Goal: Task Accomplishment & Management: Use online tool/utility

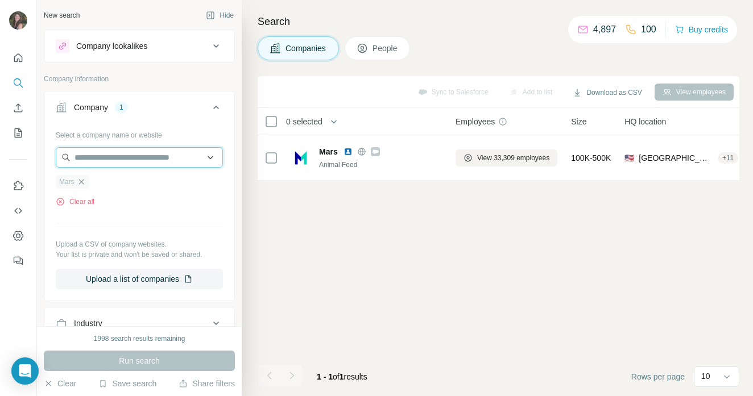
click at [94, 158] on input "text" at bounding box center [139, 157] width 167 height 20
click at [42, 167] on div "New search Hide Company lookalikes Company information Company 1 Select a compa…" at bounding box center [139, 163] width 205 height 327
click at [82, 181] on icon "button" at bounding box center [80, 181] width 5 height 5
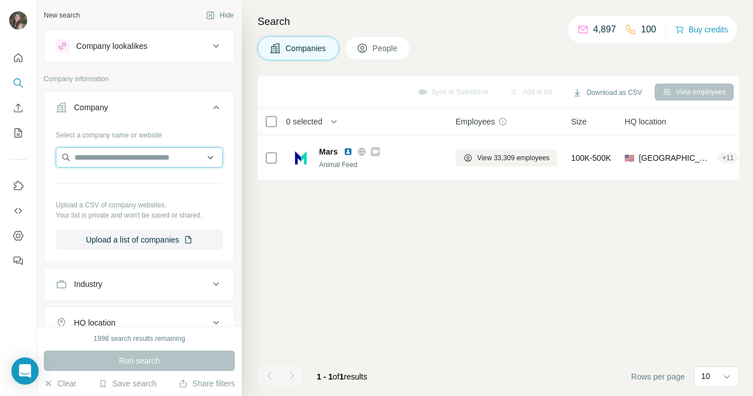
click at [84, 156] on input "text" at bounding box center [139, 157] width 167 height 20
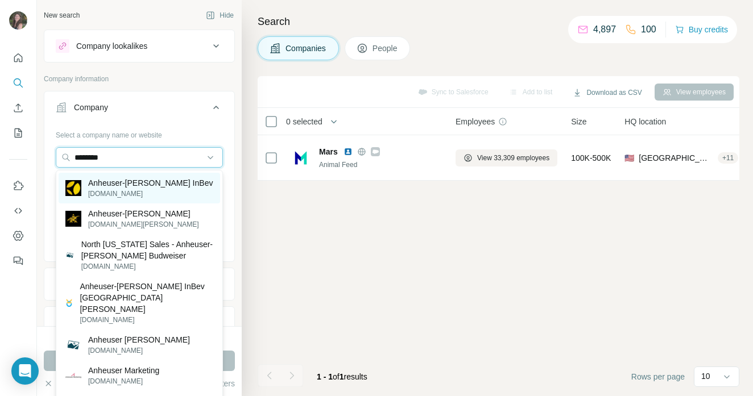
type input "********"
click at [161, 181] on p "Anheuser-[PERSON_NAME] InBev" at bounding box center [150, 182] width 125 height 11
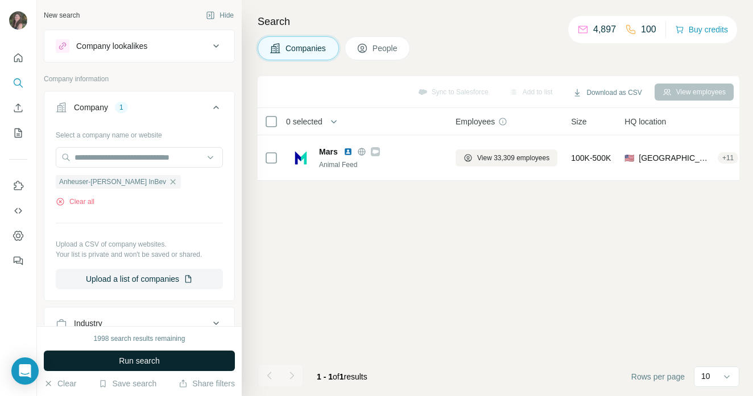
click at [161, 365] on button "Run search" at bounding box center [139, 361] width 191 height 20
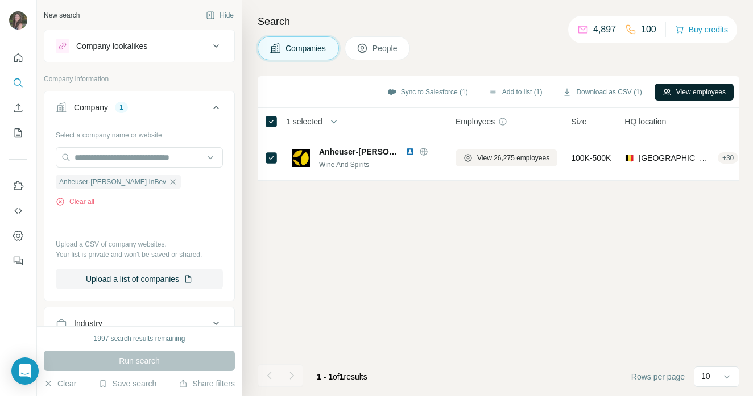
click at [699, 96] on button "View employees" at bounding box center [694, 92] width 79 height 17
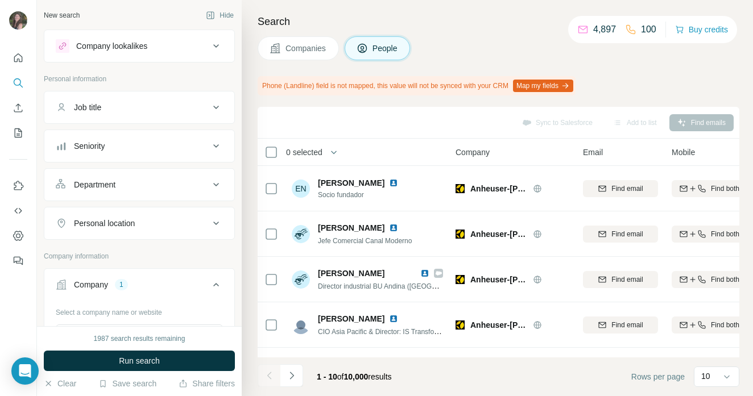
click at [93, 106] on div "Job title" at bounding box center [87, 107] width 27 height 11
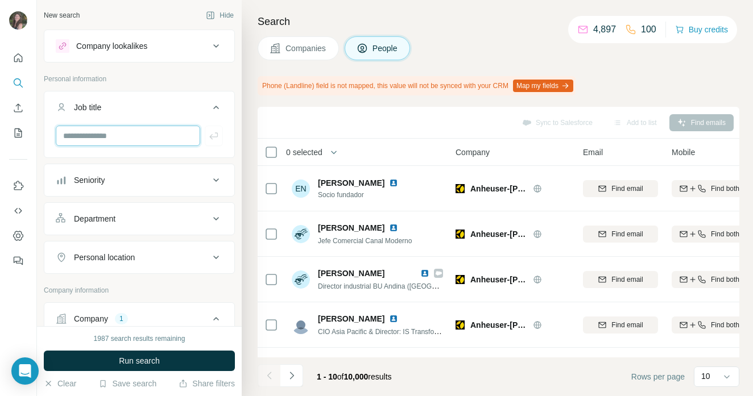
click at [91, 134] on input "text" at bounding box center [128, 136] width 144 height 20
type input "********"
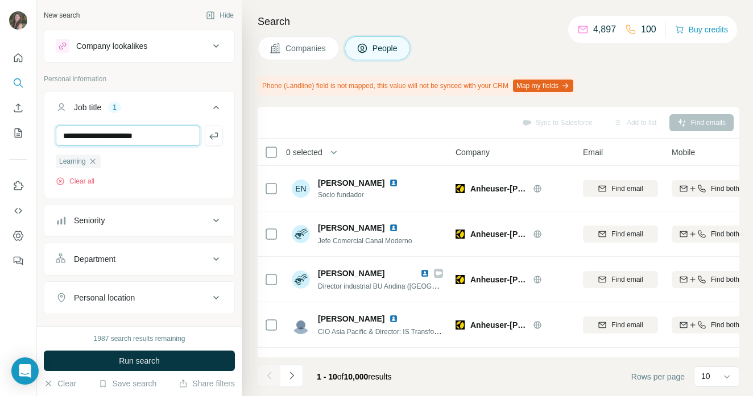
type input "**********"
click at [199, 362] on button "Run search" at bounding box center [139, 361] width 191 height 20
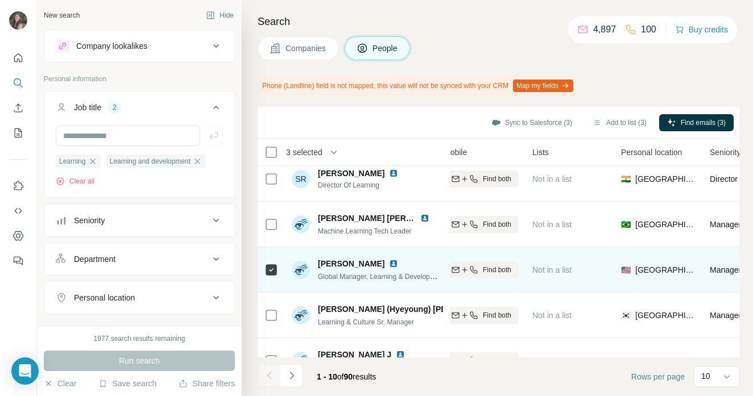
scroll to position [263, 228]
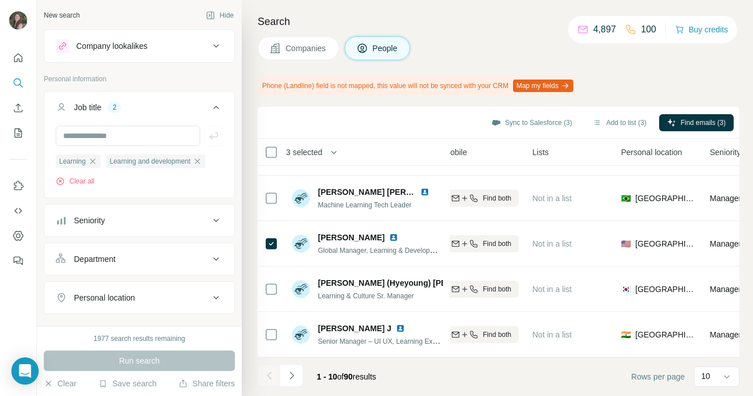
click at [296, 373] on icon "Navigate to next page" at bounding box center [291, 375] width 11 height 11
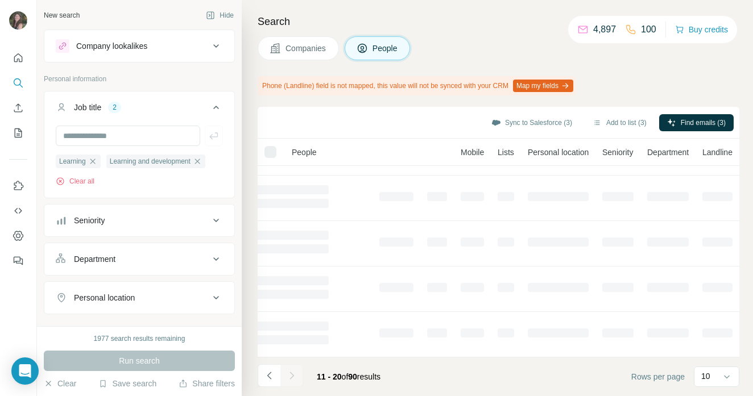
scroll to position [263, 96]
click at [265, 377] on icon "Navigate to previous page" at bounding box center [269, 375] width 11 height 11
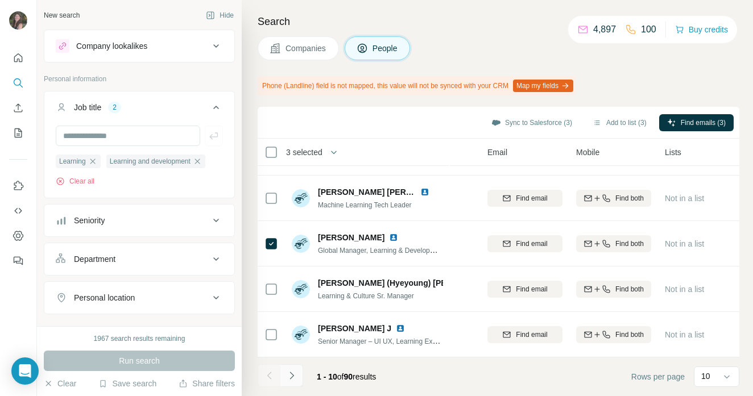
click at [291, 377] on icon "Navigate to next page" at bounding box center [291, 375] width 11 height 11
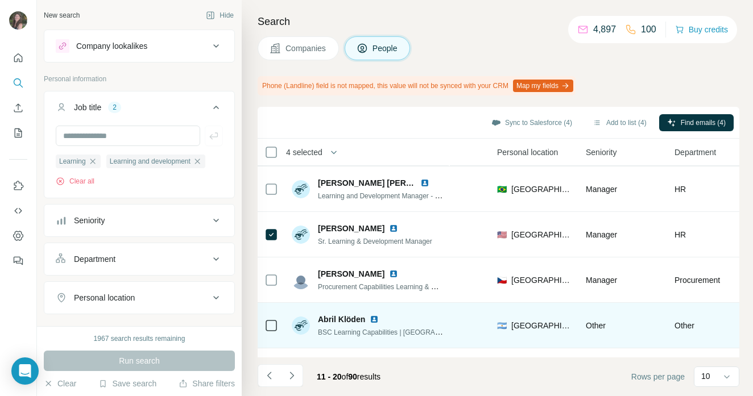
scroll to position [263, 352]
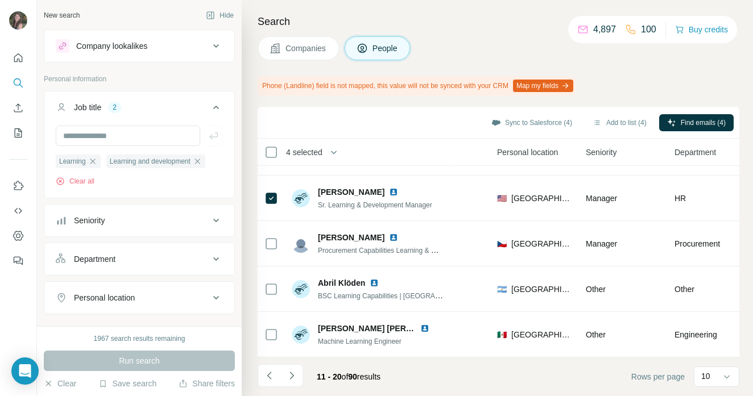
click at [295, 378] on icon "Navigate to next page" at bounding box center [291, 375] width 11 height 11
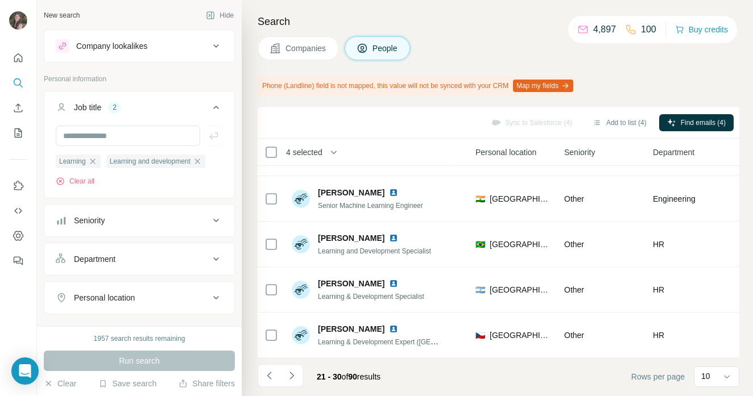
scroll to position [263, 374]
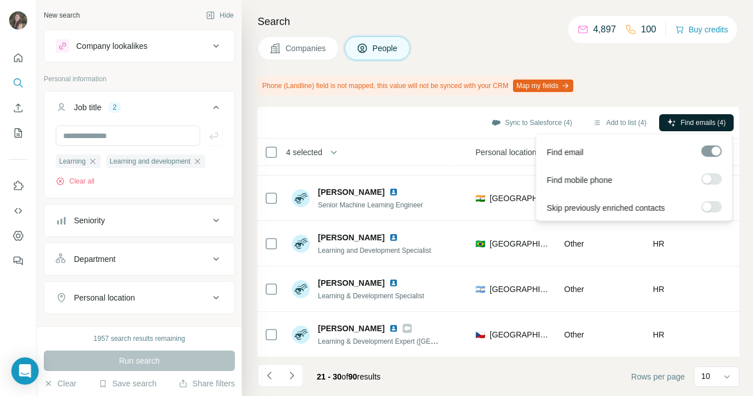
click at [693, 120] on span "Find emails (4)" at bounding box center [703, 123] width 45 height 10
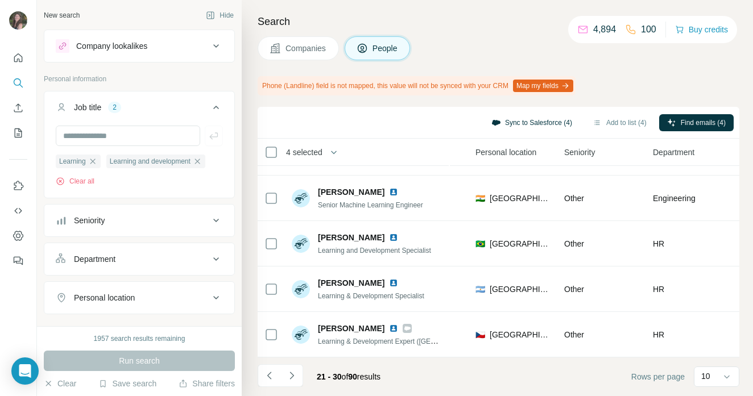
click at [524, 122] on button "Sync to Salesforce (4)" at bounding box center [532, 122] width 97 height 17
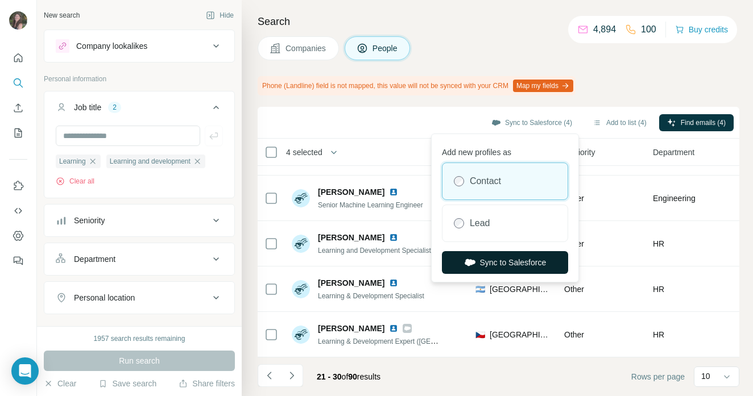
click at [512, 267] on button "Sync to Salesforce" at bounding box center [505, 262] width 126 height 23
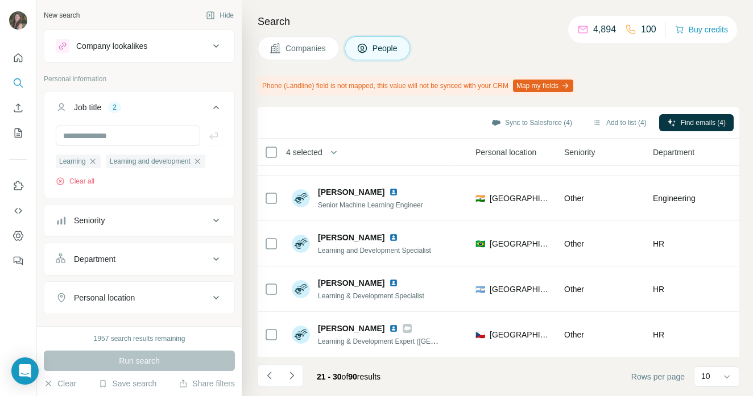
click at [307, 50] on span "Companies" at bounding box center [307, 48] width 42 height 11
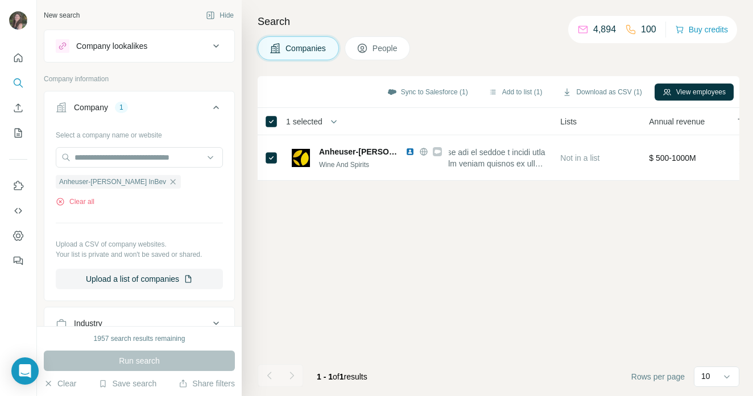
scroll to position [0, 374]
click at [168, 181] on icon "button" at bounding box center [172, 181] width 9 height 9
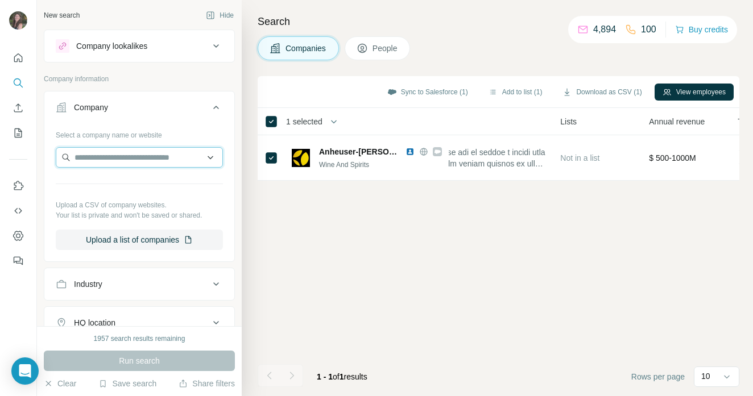
click at [137, 156] on input "text" at bounding box center [139, 157] width 167 height 20
click at [89, 158] on input "**********" at bounding box center [139, 157] width 167 height 20
drag, startPoint x: 126, startPoint y: 163, endPoint x: 45, endPoint y: 155, distance: 81.7
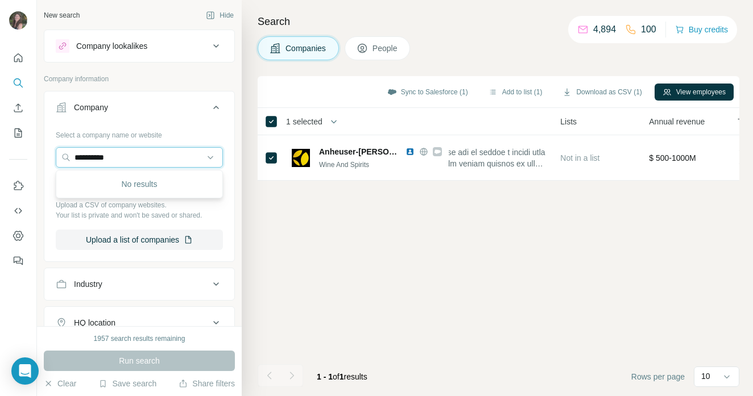
click at [45, 155] on div "**********" at bounding box center [139, 193] width 190 height 134
paste input "text"
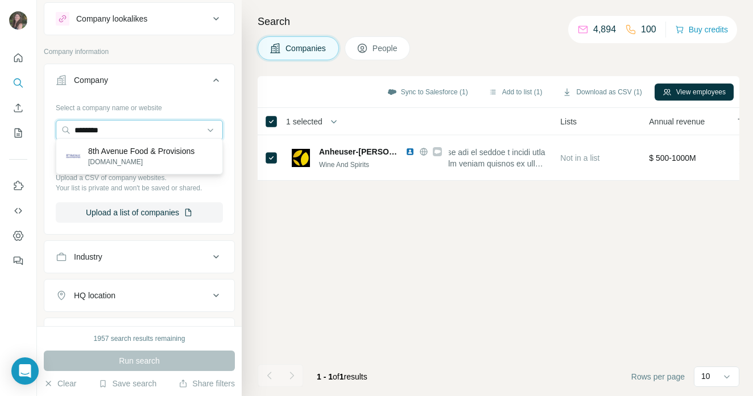
scroll to position [34, 0]
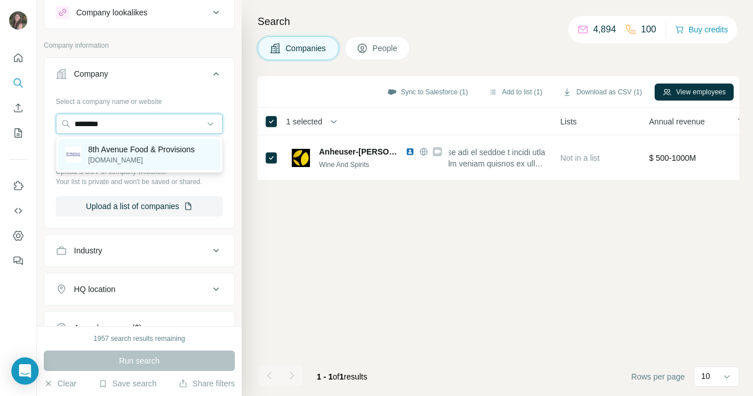
type input "********"
click at [147, 144] on p "8th Avenue Food & Provisions" at bounding box center [141, 149] width 106 height 11
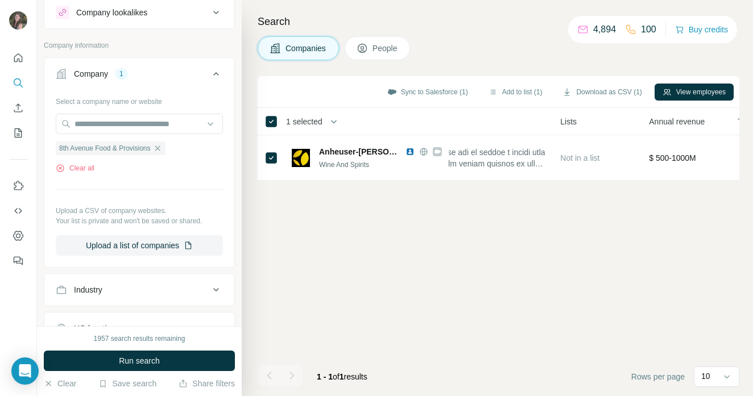
click at [170, 359] on button "Run search" at bounding box center [139, 361] width 191 height 20
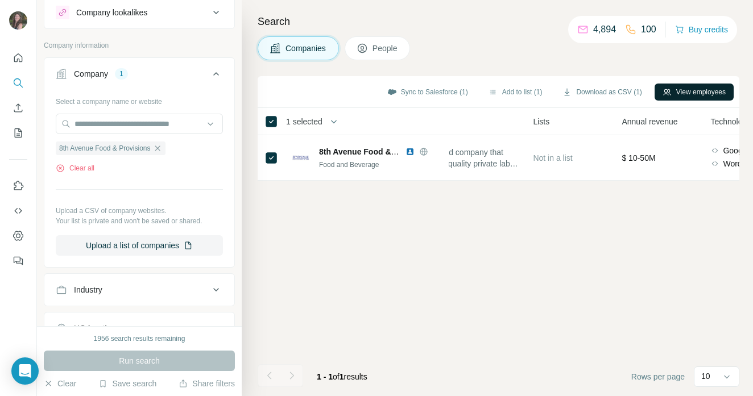
click at [700, 90] on button "View employees" at bounding box center [694, 92] width 79 height 17
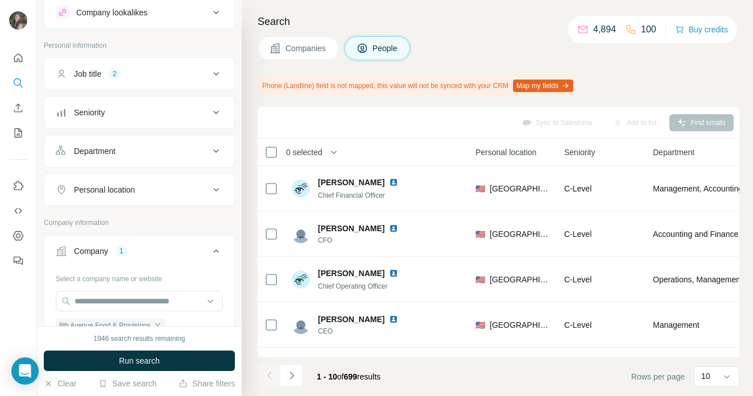
click at [96, 73] on div "Job title" at bounding box center [87, 73] width 27 height 11
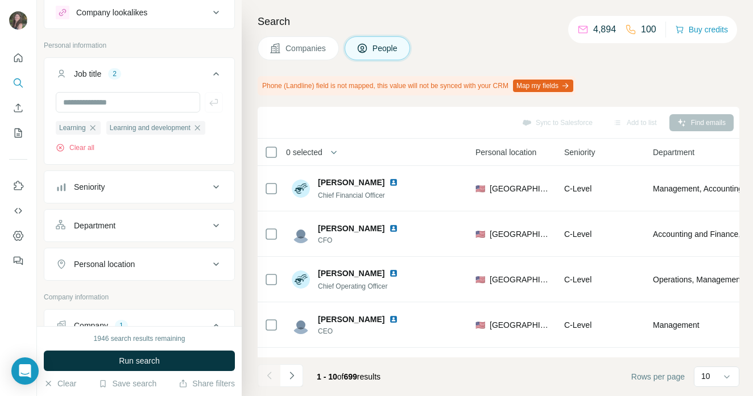
scroll to position [33, 0]
click at [153, 358] on span "Run search" at bounding box center [139, 361] width 41 height 11
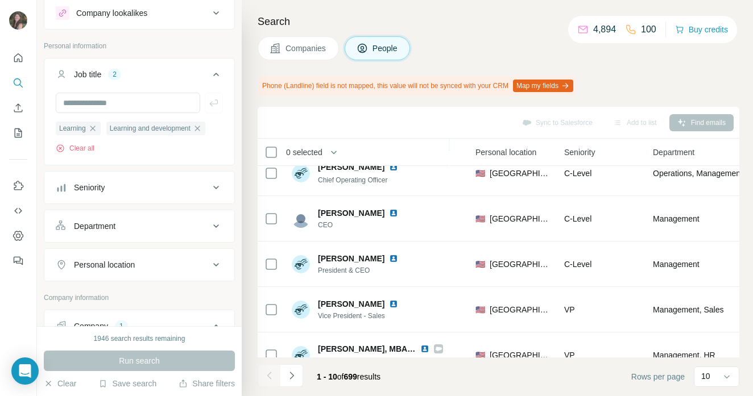
scroll to position [0, 374]
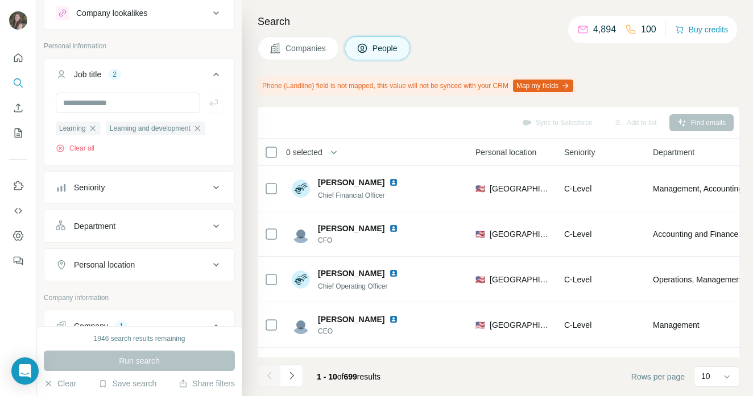
click at [145, 359] on div "Run search" at bounding box center [139, 361] width 191 height 20
click at [288, 52] on span "Companies" at bounding box center [307, 48] width 42 height 11
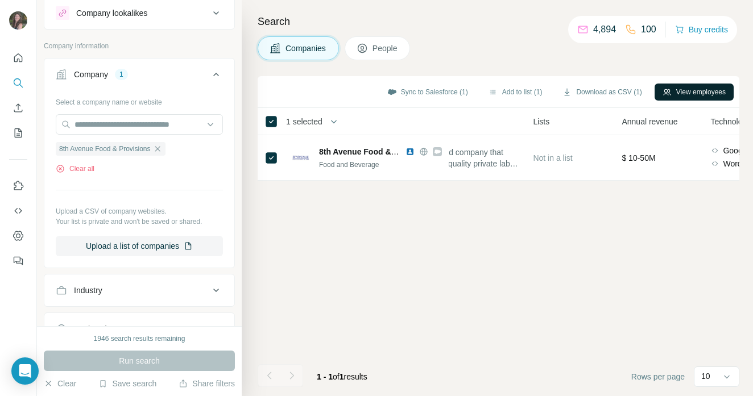
click at [671, 87] on button "View employees" at bounding box center [694, 92] width 79 height 17
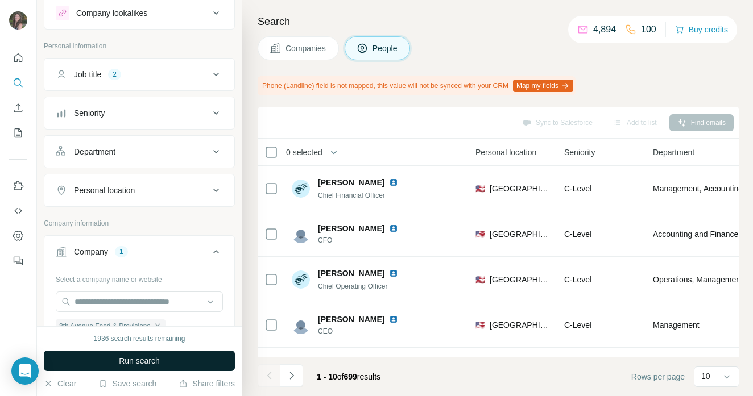
click at [178, 362] on button "Run search" at bounding box center [139, 361] width 191 height 20
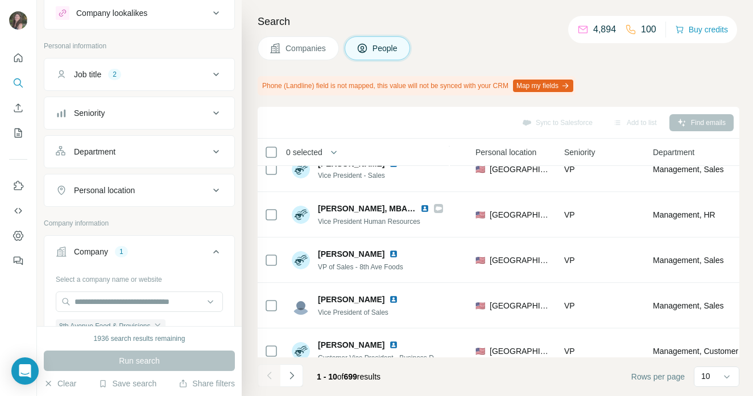
scroll to position [263, 374]
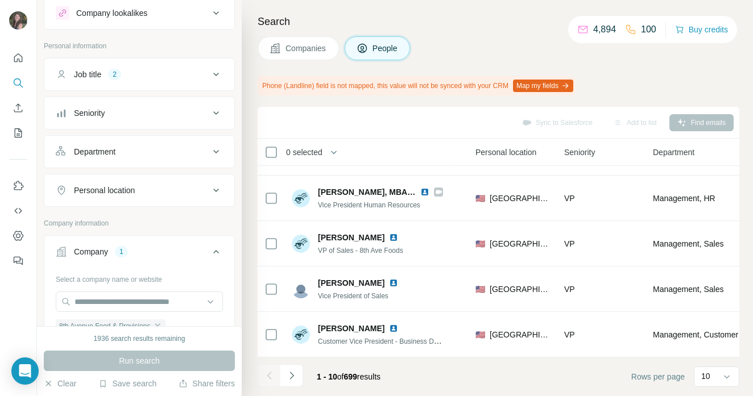
click at [290, 377] on icon "Navigate to next page" at bounding box center [291, 375] width 11 height 11
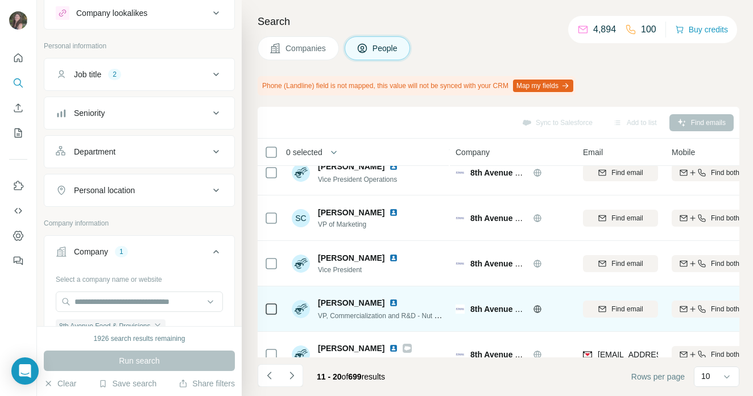
scroll to position [263, 0]
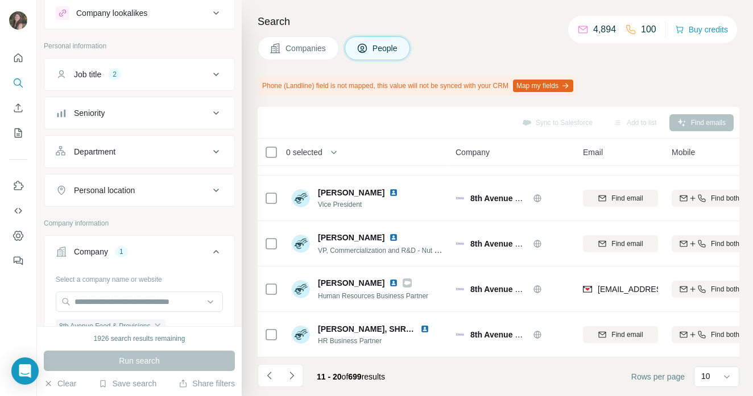
click at [290, 377] on icon "Navigate to next page" at bounding box center [291, 375] width 11 height 11
click at [291, 380] on icon "Navigate to next page" at bounding box center [291, 375] width 11 height 11
click at [295, 376] on icon "Navigate to next page" at bounding box center [291, 375] width 11 height 11
click at [292, 375] on icon "Navigate to next page" at bounding box center [292, 375] width 4 height 7
drag, startPoint x: 296, startPoint y: 378, endPoint x: 278, endPoint y: 373, distance: 18.4
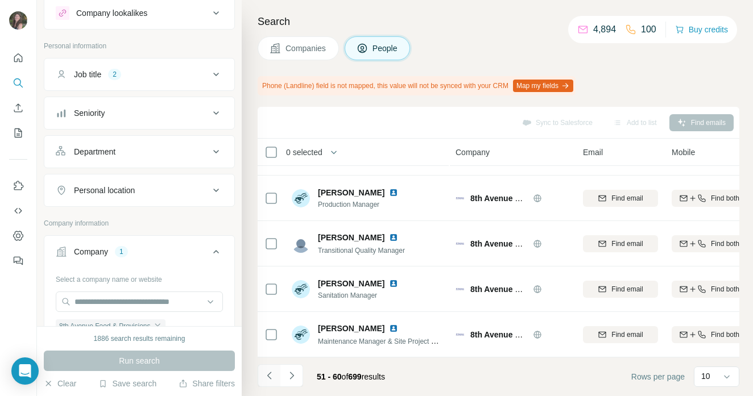
click at [296, 378] on icon "Navigate to next page" at bounding box center [291, 375] width 11 height 11
drag, startPoint x: 299, startPoint y: 51, endPoint x: 291, endPoint y: 53, distance: 8.5
click at [299, 51] on span "Companies" at bounding box center [307, 48] width 42 height 11
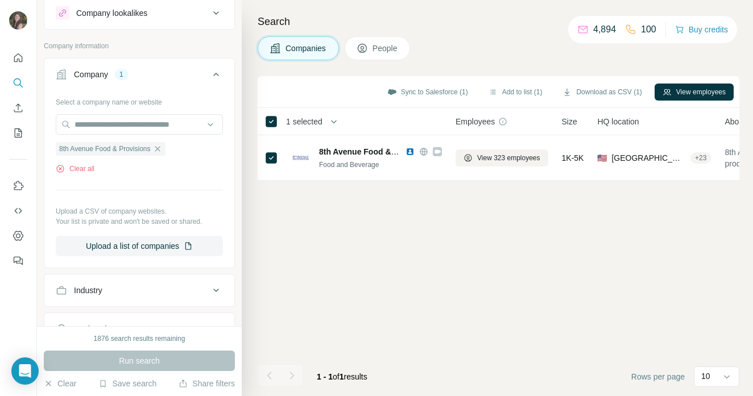
scroll to position [0, 0]
drag, startPoint x: 168, startPoint y: 150, endPoint x: 161, endPoint y: 133, distance: 18.4
click at [162, 147] on icon "button" at bounding box center [157, 148] width 9 height 9
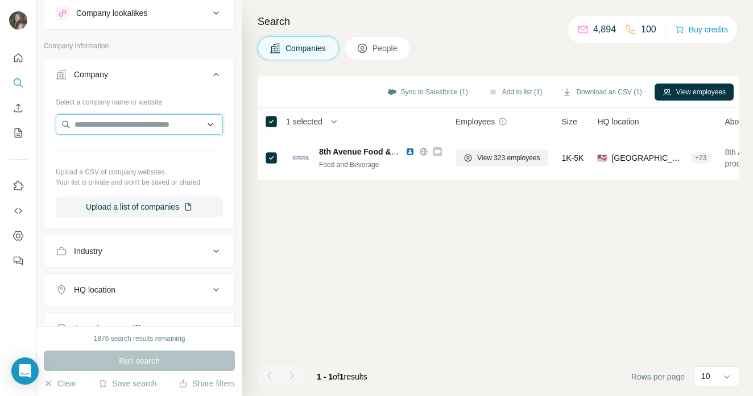
click at [160, 125] on input "text" at bounding box center [139, 124] width 167 height 20
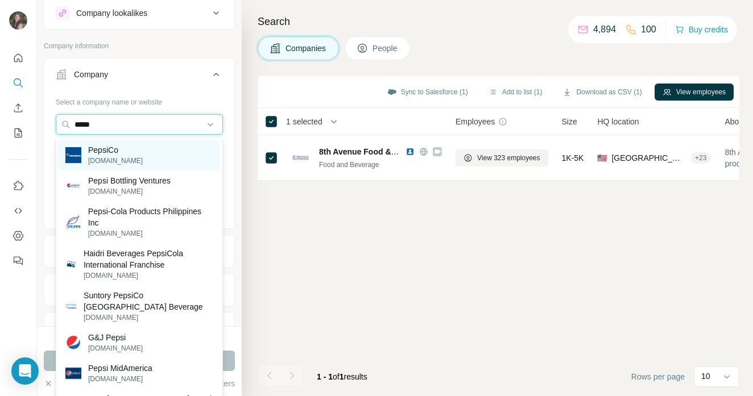
type input "*****"
click at [110, 157] on p "[DOMAIN_NAME]" at bounding box center [115, 161] width 55 height 10
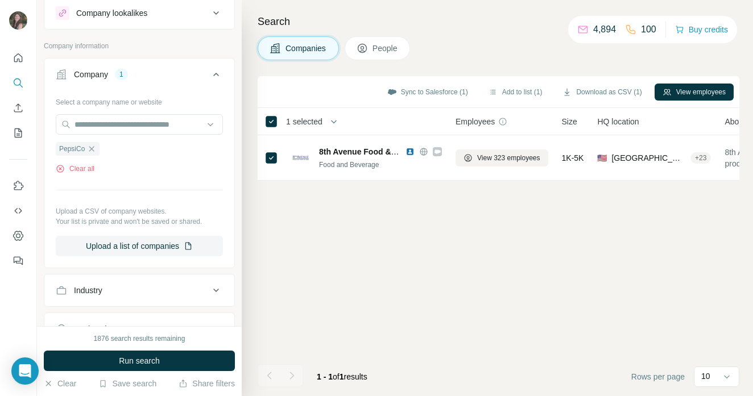
click at [172, 367] on button "Run search" at bounding box center [139, 361] width 191 height 20
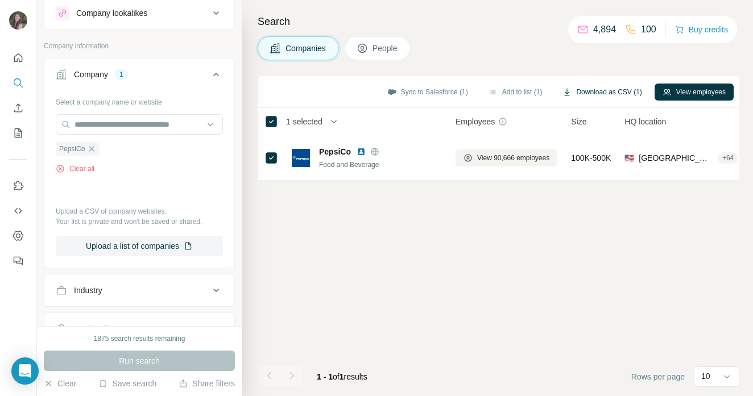
scroll to position [0, 1]
click at [688, 86] on button "View employees" at bounding box center [694, 92] width 79 height 17
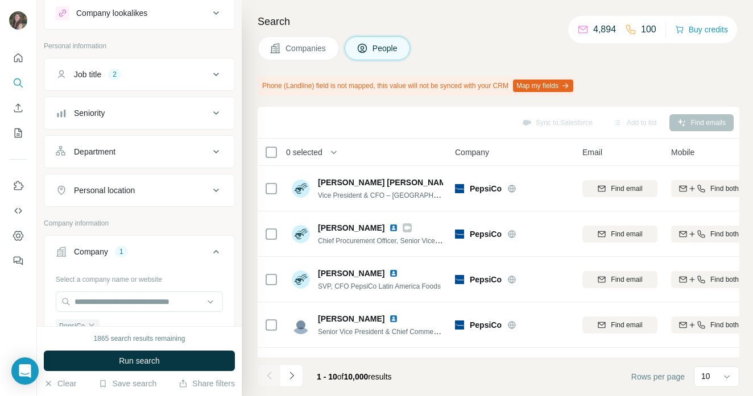
click at [101, 77] on div "Job title" at bounding box center [87, 74] width 27 height 11
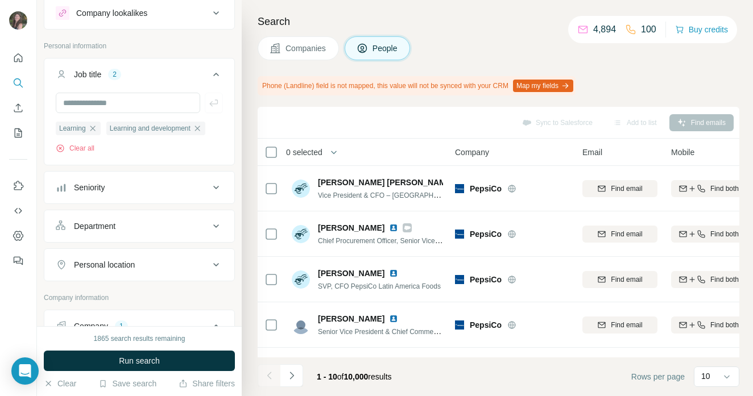
click at [143, 359] on span "Run search" at bounding box center [139, 361] width 41 height 11
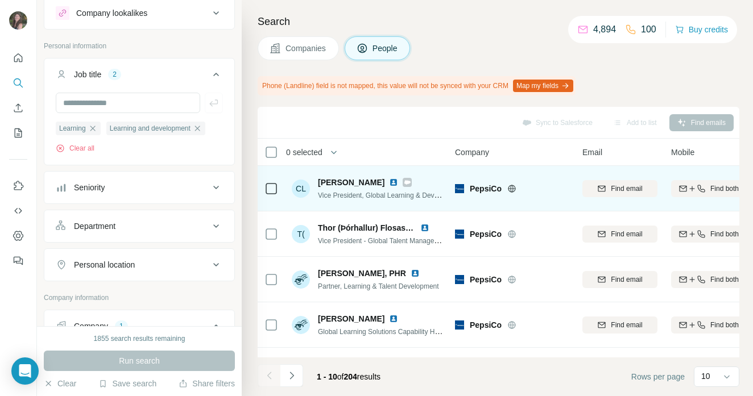
click at [280, 186] on td at bounding box center [271, 189] width 27 height 46
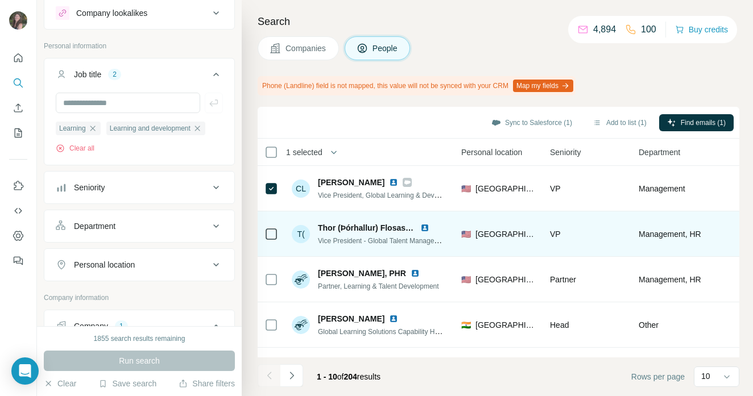
scroll to position [0, 345]
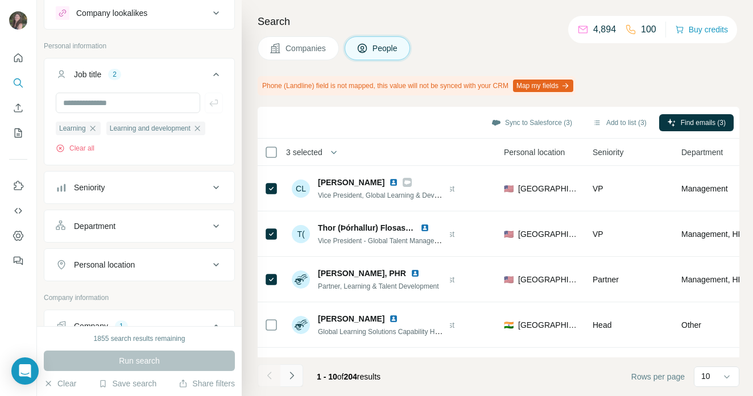
click at [297, 377] on icon "Navigate to next page" at bounding box center [291, 375] width 11 height 11
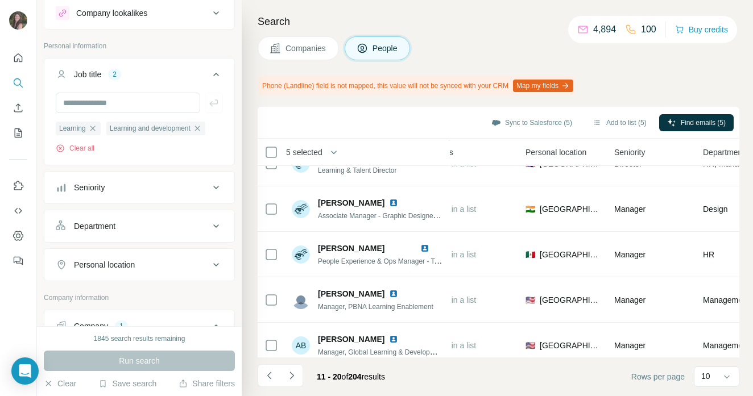
scroll to position [263, 324]
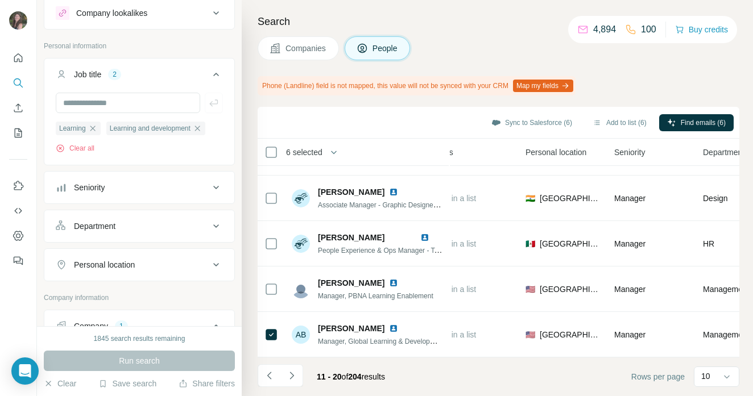
click at [296, 378] on icon "Navigate to next page" at bounding box center [291, 375] width 11 height 11
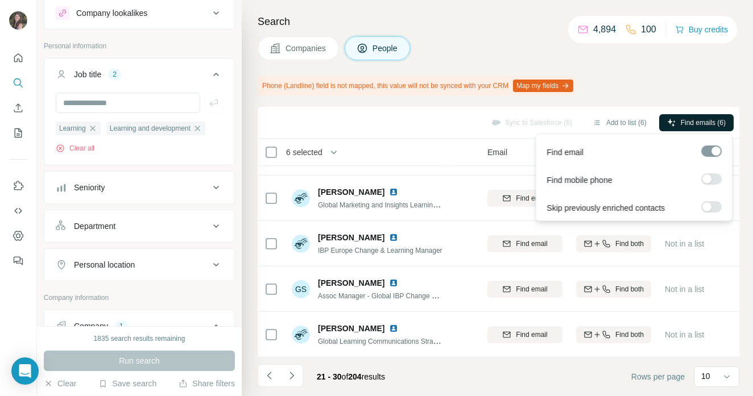
click at [698, 121] on span "Find emails (6)" at bounding box center [703, 123] width 45 height 10
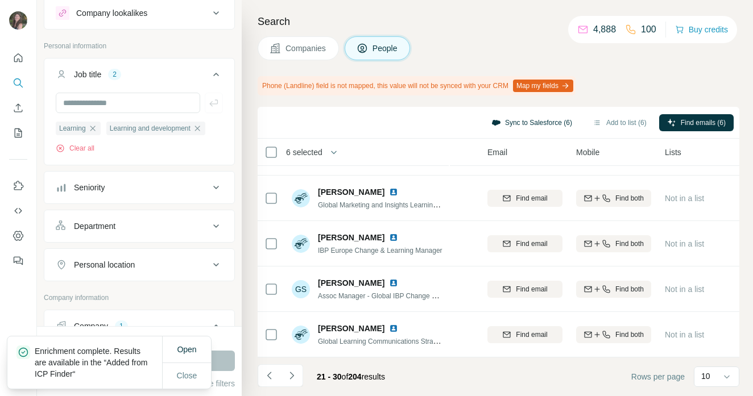
click at [546, 122] on button "Sync to Salesforce (6)" at bounding box center [532, 122] width 97 height 17
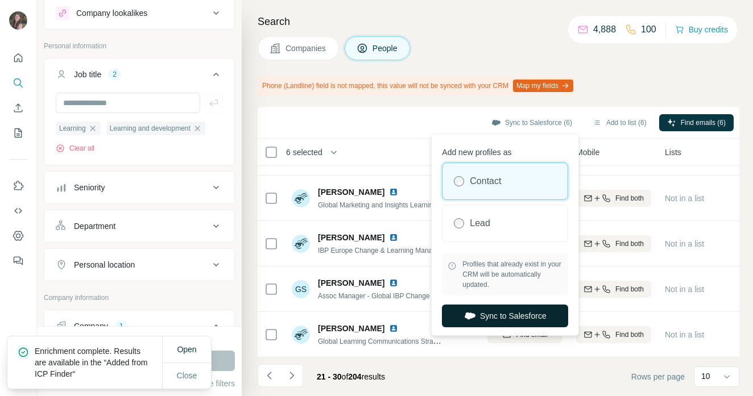
click at [539, 315] on button "Sync to Salesforce" at bounding box center [505, 316] width 126 height 23
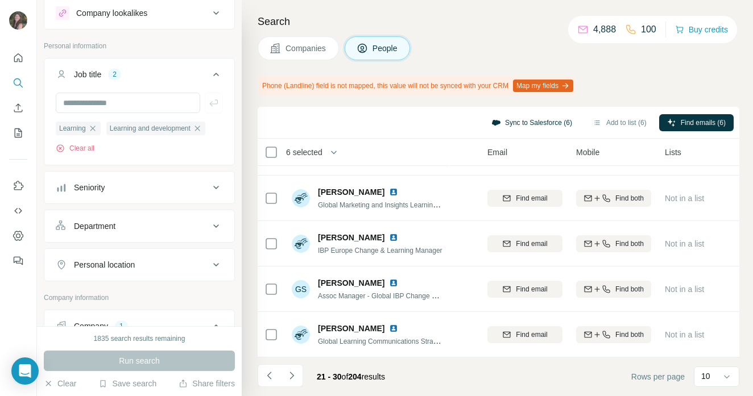
click at [499, 123] on button "Sync to Salesforce (6)" at bounding box center [532, 122] width 97 height 17
click at [469, 63] on div "Search Companies People Phone (Landline) field is not mapped, this value will n…" at bounding box center [497, 198] width 511 height 396
click at [304, 40] on button "Companies" at bounding box center [298, 48] width 81 height 24
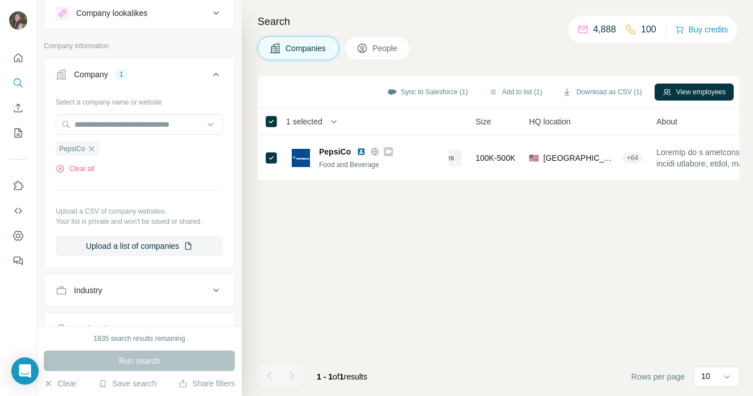
scroll to position [0, 96]
drag, startPoint x: 91, startPoint y: 146, endPoint x: 94, endPoint y: 126, distance: 19.6
click at [91, 144] on div "PepsiCo" at bounding box center [78, 149] width 44 height 14
drag, startPoint x: 93, startPoint y: 150, endPoint x: 102, endPoint y: 129, distance: 22.9
click at [94, 148] on icon "button" at bounding box center [91, 148] width 9 height 9
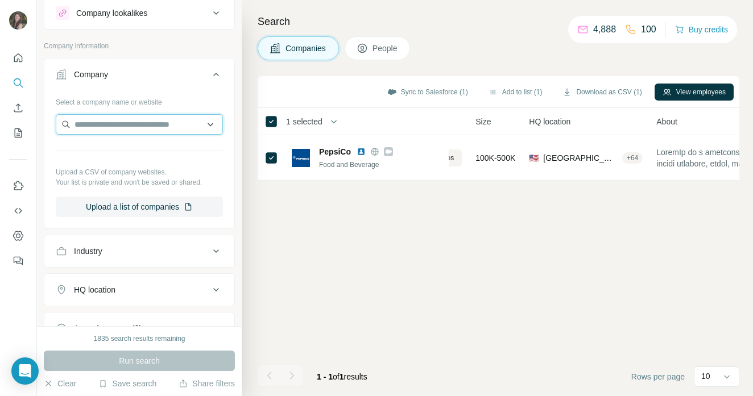
click at [104, 125] on input "text" at bounding box center [139, 124] width 167 height 20
drag, startPoint x: 129, startPoint y: 126, endPoint x: 142, endPoint y: 108, distance: 22.3
click at [127, 124] on input "*********" at bounding box center [139, 124] width 167 height 20
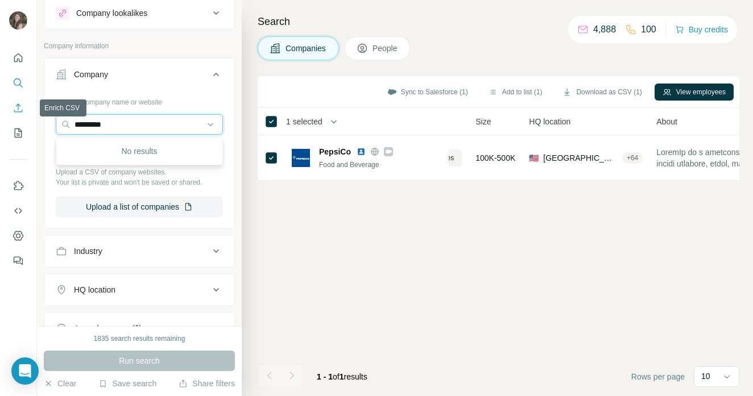
drag, startPoint x: 136, startPoint y: 118, endPoint x: 11, endPoint y: 106, distance: 125.8
click at [11, 106] on div "New search Hide Company lookalikes Company information Company Select a company…" at bounding box center [376, 198] width 753 height 396
drag, startPoint x: 142, startPoint y: 119, endPoint x: 40, endPoint y: 115, distance: 101.3
click at [40, 115] on div "New search Hide Company lookalikes Company information Company Select a company…" at bounding box center [139, 163] width 205 height 327
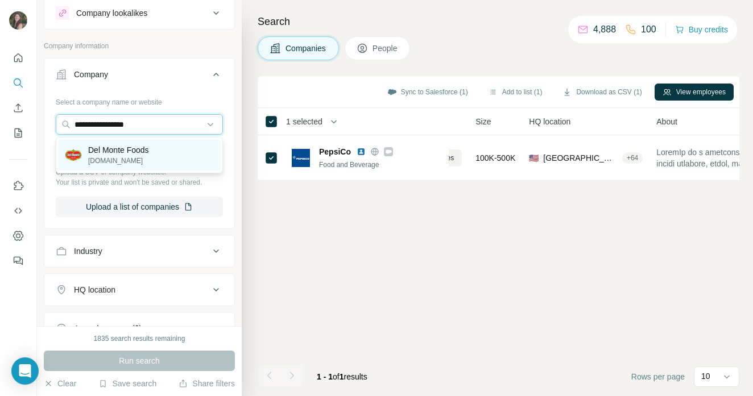
type input "**********"
click at [180, 151] on div "Del Monte Foods [DOMAIN_NAME]" at bounding box center [140, 155] width 162 height 31
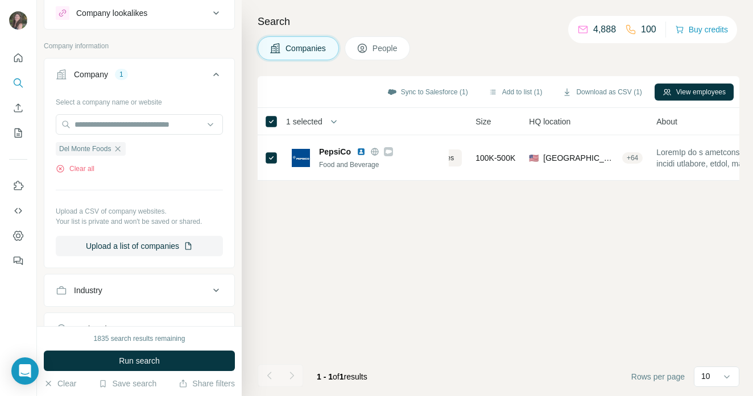
click at [158, 363] on span "Run search" at bounding box center [139, 361] width 41 height 11
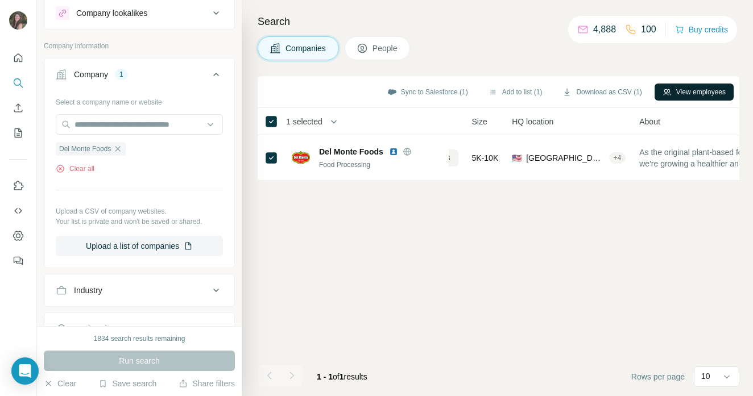
click at [696, 89] on button "View employees" at bounding box center [694, 92] width 79 height 17
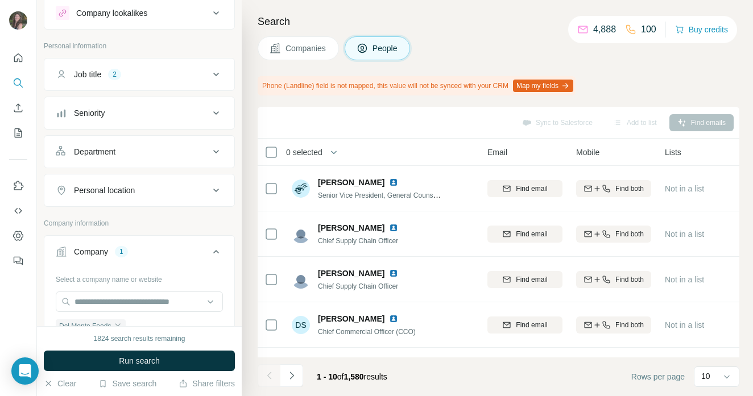
click at [101, 75] on div "Job title" at bounding box center [87, 74] width 27 height 11
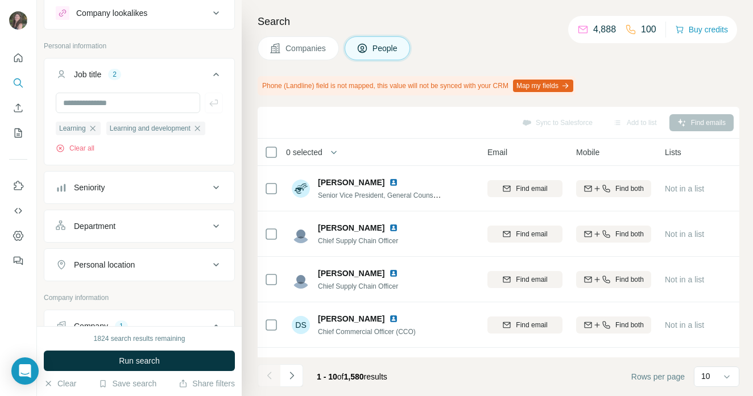
click at [187, 360] on button "Run search" at bounding box center [139, 361] width 191 height 20
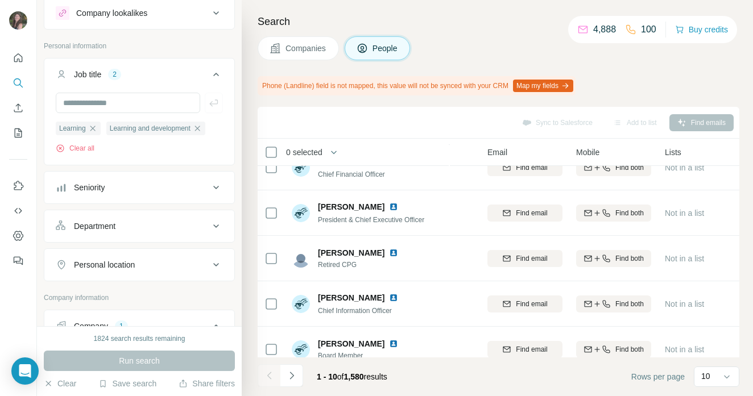
scroll to position [263, 96]
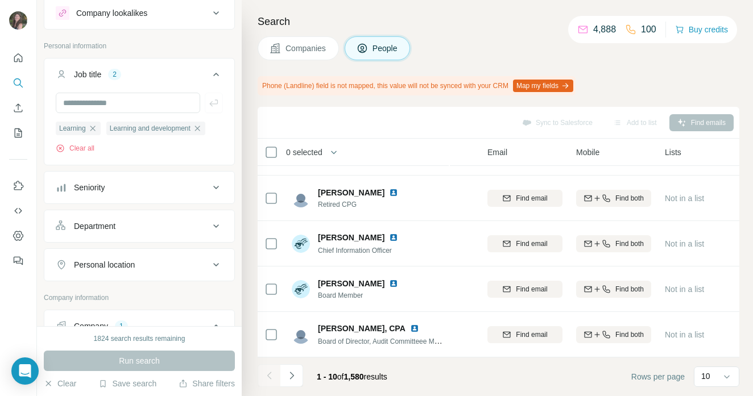
click at [296, 376] on icon "Navigate to next page" at bounding box center [291, 375] width 11 height 11
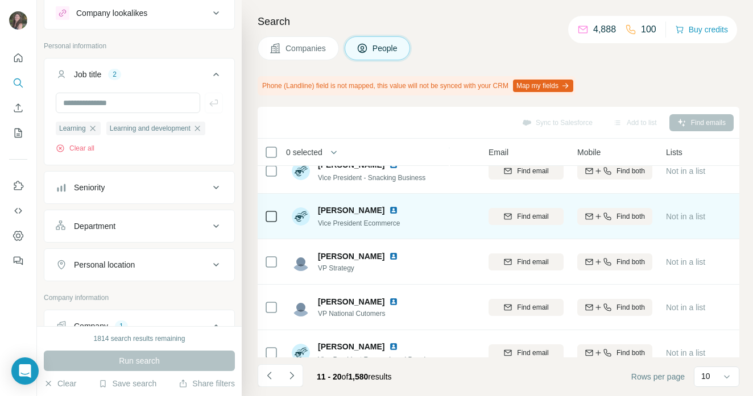
scroll to position [263, 94]
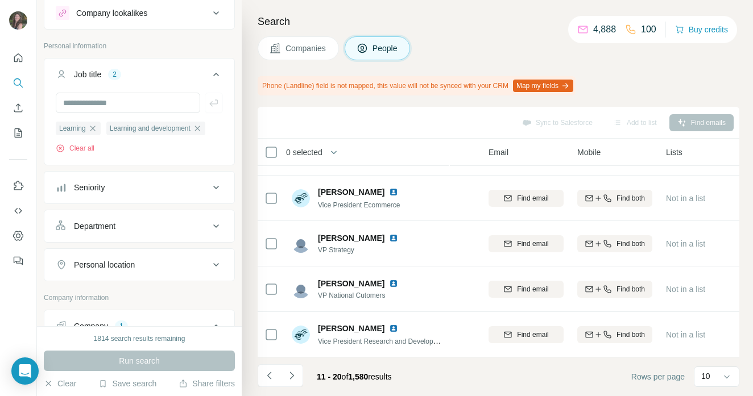
click at [297, 55] on button "Companies" at bounding box center [298, 48] width 81 height 24
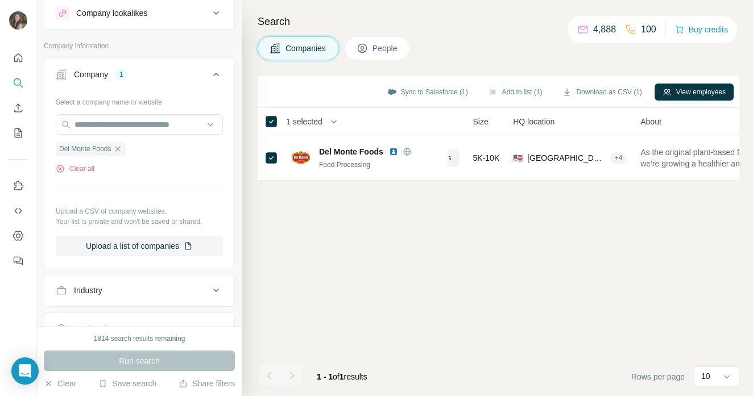
drag, startPoint x: 123, startPoint y: 149, endPoint x: 122, endPoint y: 141, distance: 8.0
click at [122, 149] on icon "button" at bounding box center [117, 148] width 9 height 9
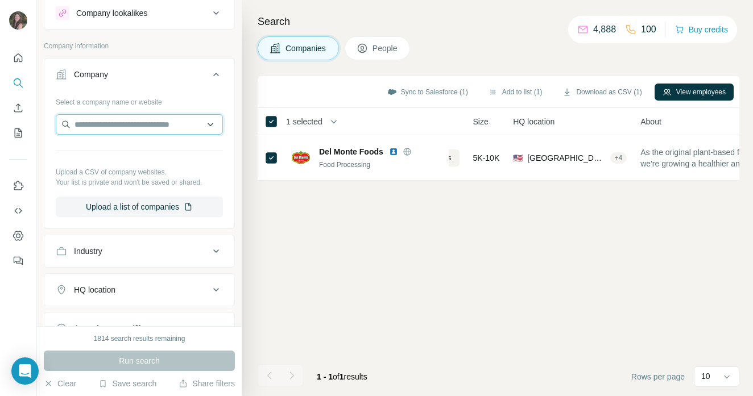
click at [113, 123] on input "text" at bounding box center [139, 124] width 167 height 20
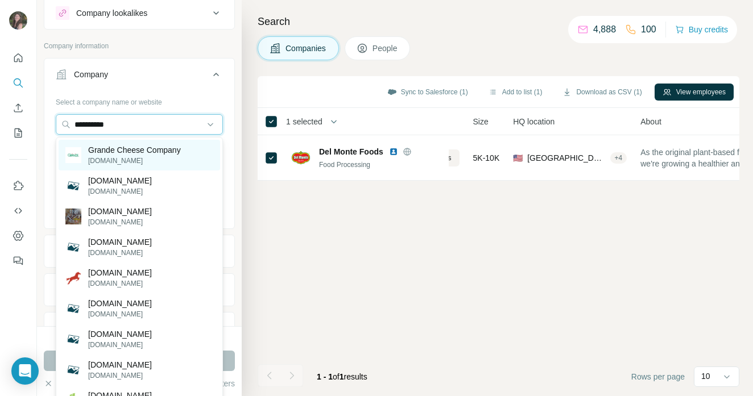
type input "**********"
click at [186, 154] on div "Grande Cheese Company [DOMAIN_NAME]" at bounding box center [140, 155] width 162 height 31
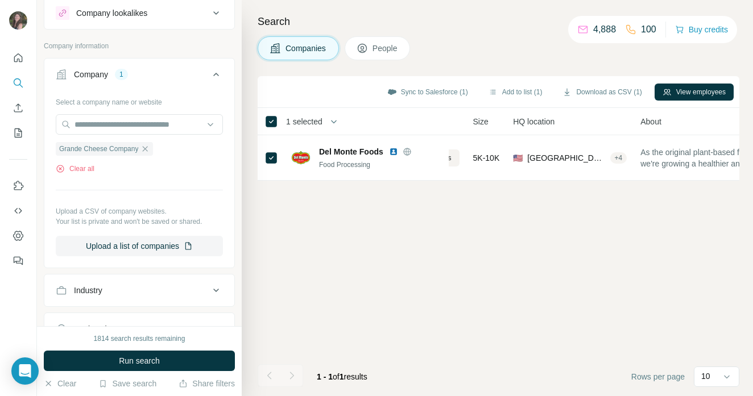
drag, startPoint x: 136, startPoint y: 361, endPoint x: 201, endPoint y: 357, distance: 65.5
click at [136, 361] on span "Run search" at bounding box center [139, 361] width 41 height 11
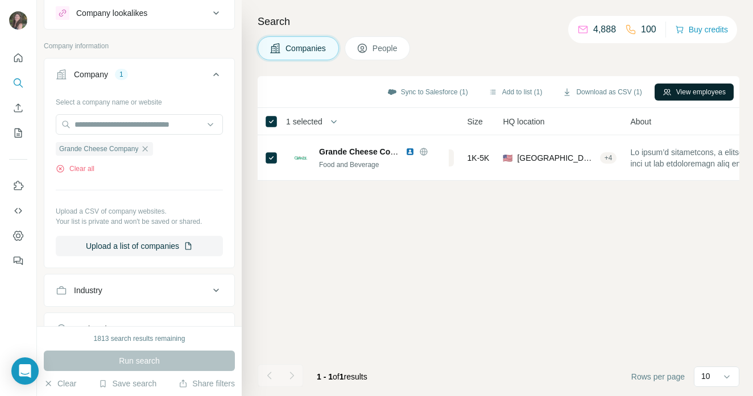
click at [714, 89] on button "View employees" at bounding box center [694, 92] width 79 height 17
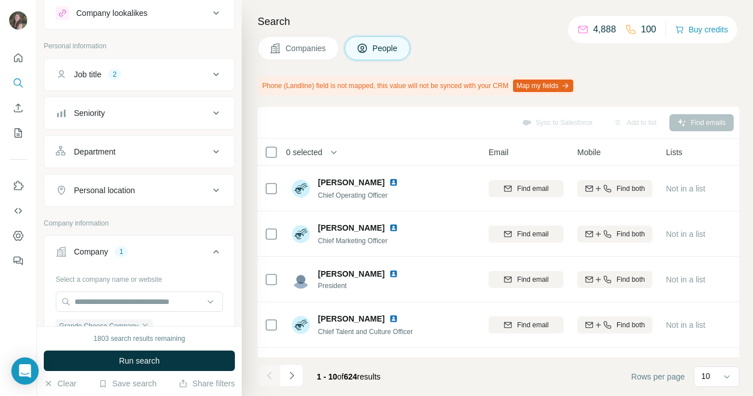
click at [139, 361] on span "Run search" at bounding box center [139, 361] width 41 height 11
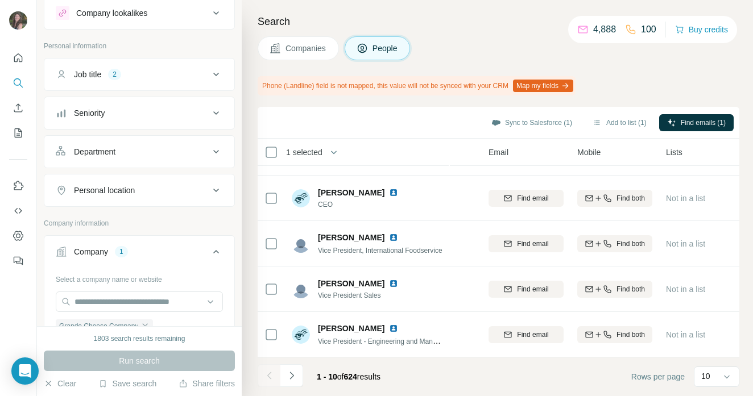
scroll to position [263, 95]
click at [290, 376] on icon "Navigate to next page" at bounding box center [291, 375] width 11 height 11
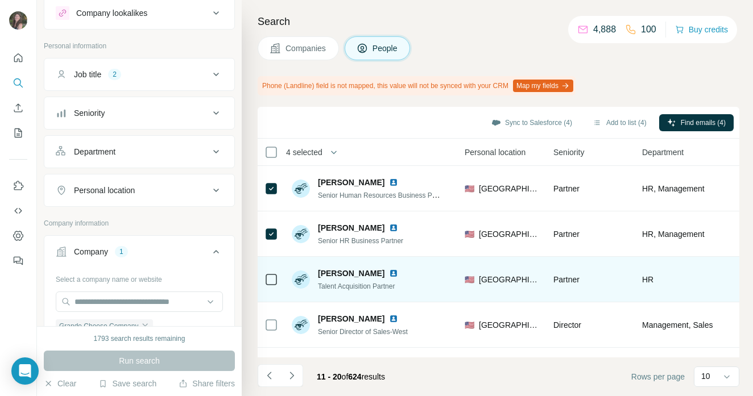
scroll to position [263, 385]
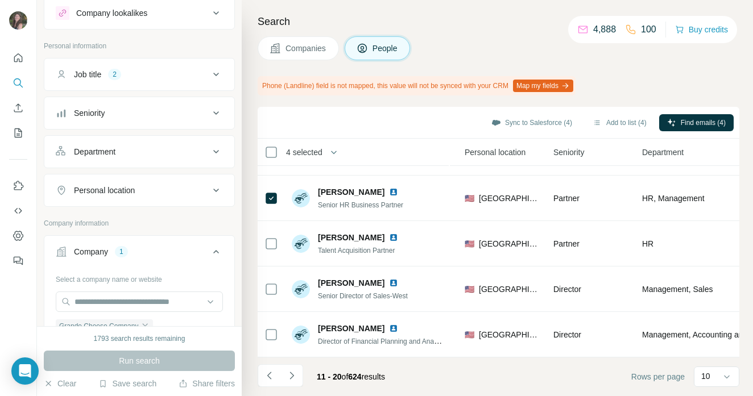
click at [289, 377] on icon "Navigate to next page" at bounding box center [291, 375] width 11 height 11
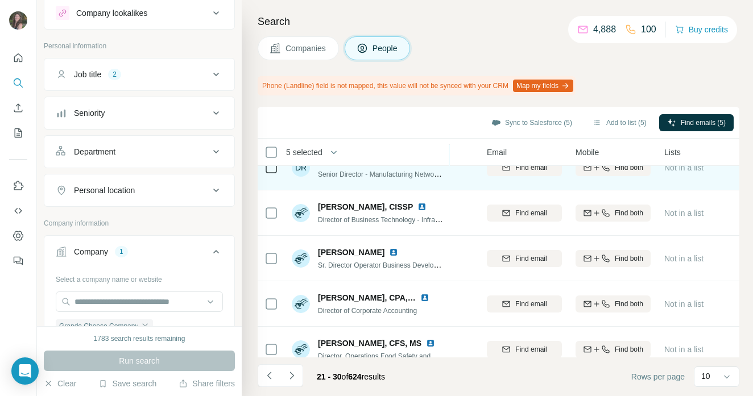
scroll to position [263, 96]
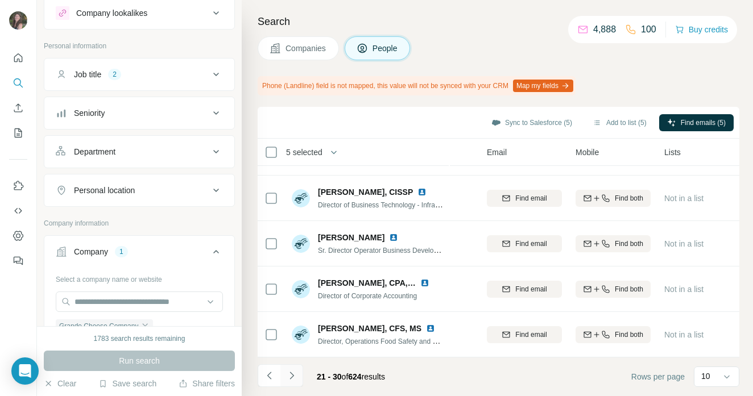
click at [300, 375] on button "Navigate to next page" at bounding box center [291, 376] width 23 height 23
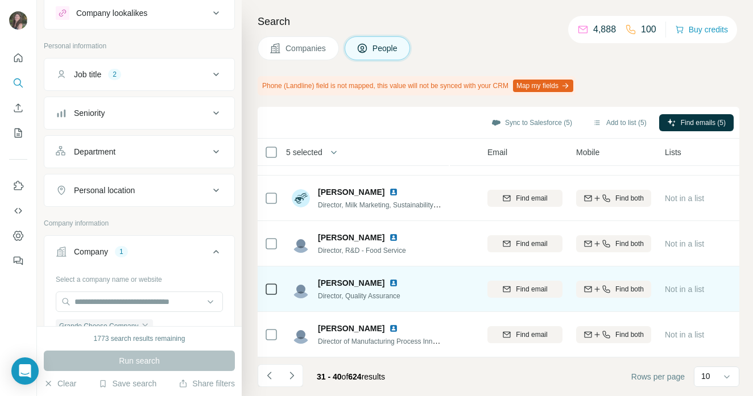
scroll to position [0, 96]
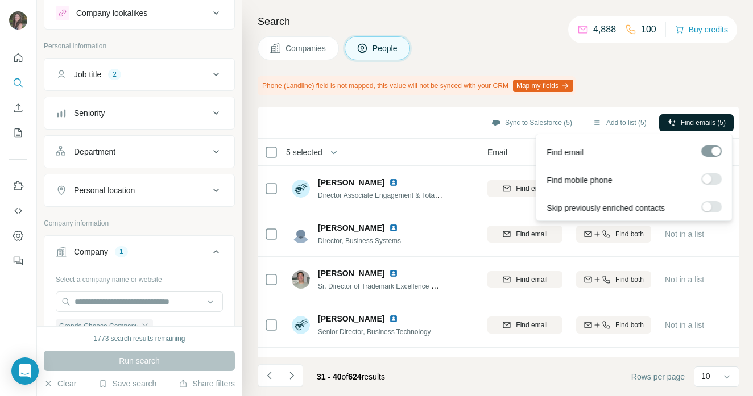
click at [685, 119] on span "Find emails (5)" at bounding box center [703, 123] width 45 height 10
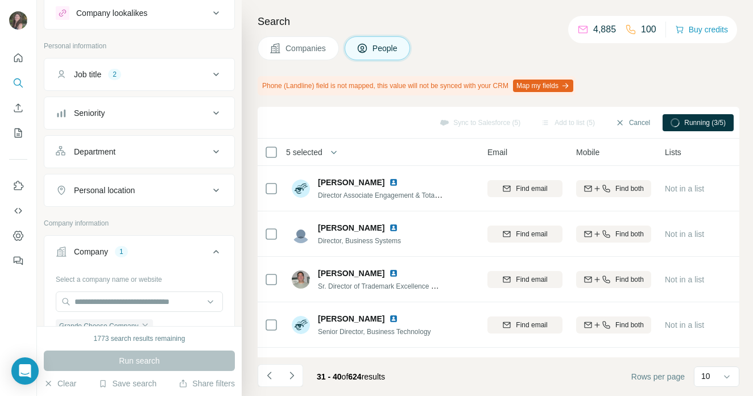
click at [469, 51] on div "Companies People" at bounding box center [499, 48] width 482 height 24
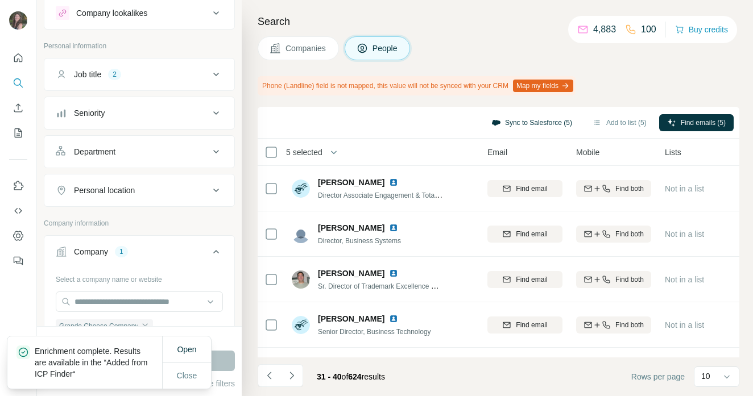
click at [507, 123] on button "Sync to Salesforce (5)" at bounding box center [532, 122] width 97 height 17
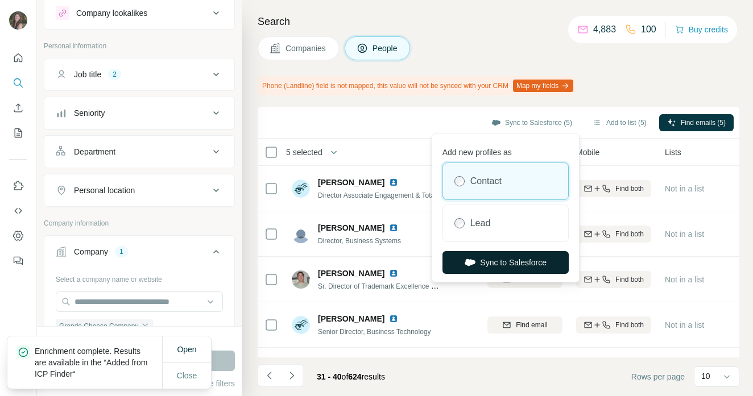
click at [515, 266] on button "Sync to Salesforce" at bounding box center [506, 262] width 126 height 23
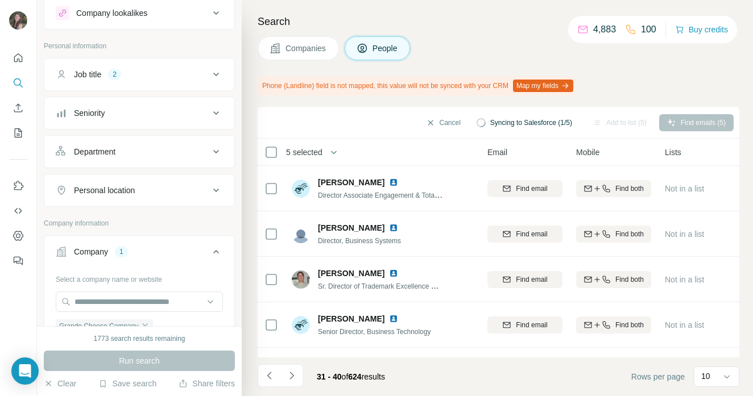
click at [291, 60] on button "Companies" at bounding box center [298, 48] width 81 height 24
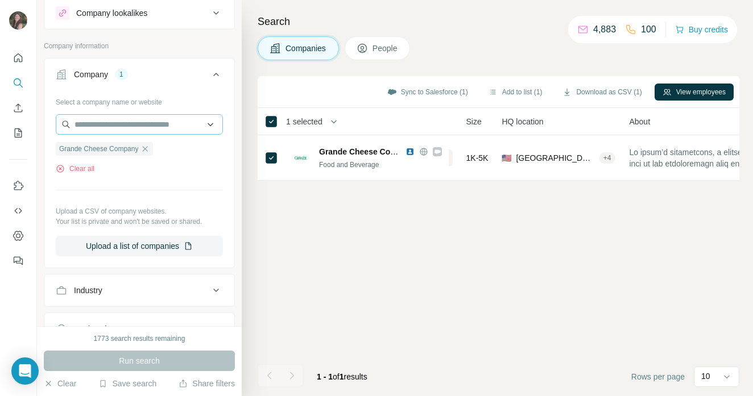
drag, startPoint x: 151, startPoint y: 150, endPoint x: 145, endPoint y: 131, distance: 20.3
click at [150, 147] on icon "button" at bounding box center [145, 148] width 9 height 9
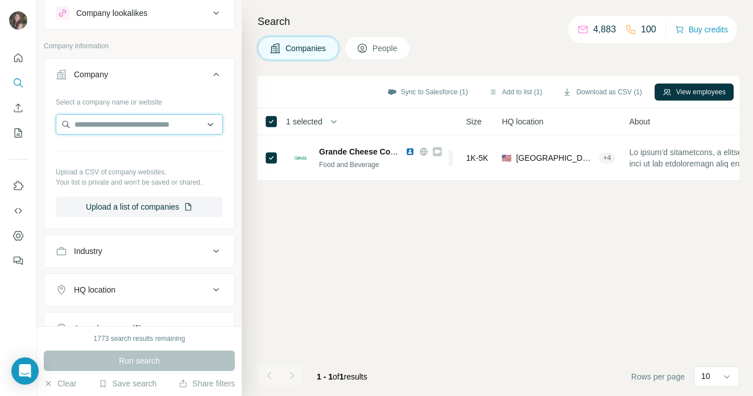
click at [145, 130] on input "text" at bounding box center [139, 124] width 167 height 20
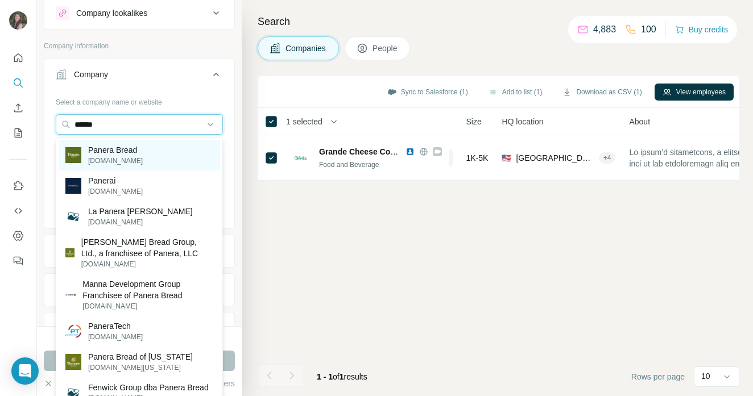
type input "******"
click at [154, 151] on div "Panera Bread [DOMAIN_NAME]" at bounding box center [140, 155] width 162 height 31
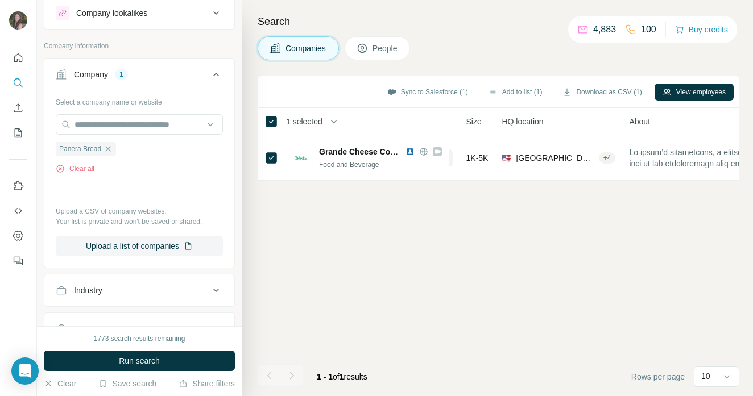
drag, startPoint x: 165, startPoint y: 362, endPoint x: 159, endPoint y: 363, distance: 6.3
click at [165, 362] on button "Run search" at bounding box center [139, 361] width 191 height 20
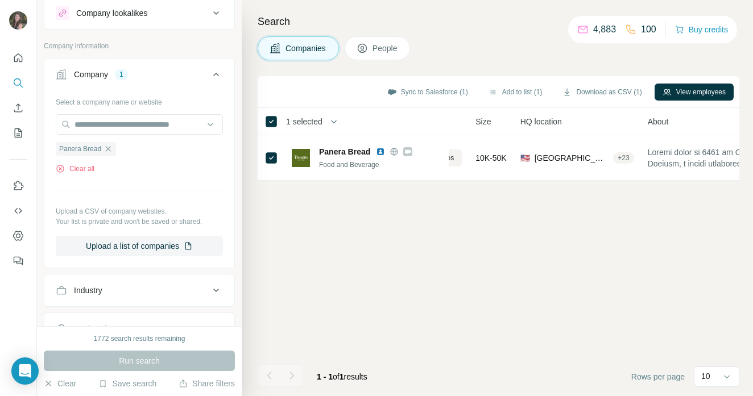
drag, startPoint x: 705, startPoint y: 90, endPoint x: 439, endPoint y: 74, distance: 266.7
click at [705, 90] on button "View employees" at bounding box center [694, 92] width 79 height 17
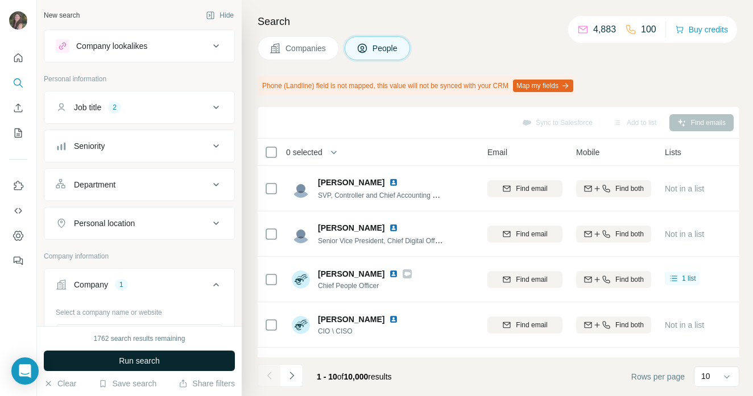
click at [171, 357] on button "Run search" at bounding box center [139, 361] width 191 height 20
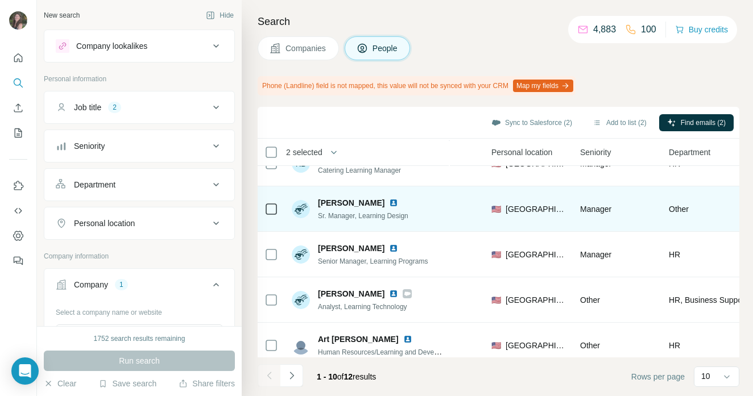
scroll to position [263, 358]
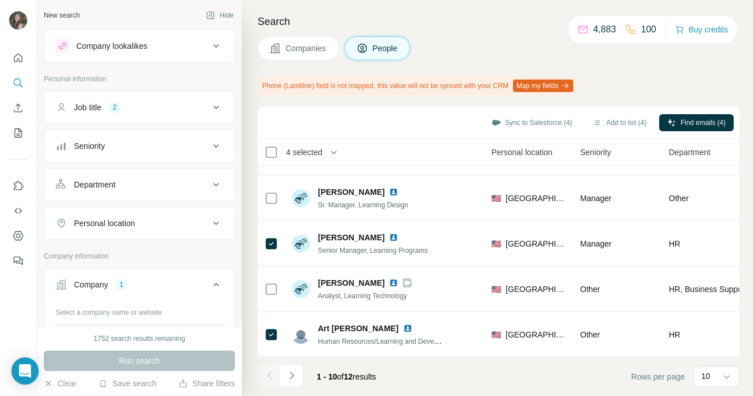
click at [297, 377] on icon "Navigate to next page" at bounding box center [291, 375] width 11 height 11
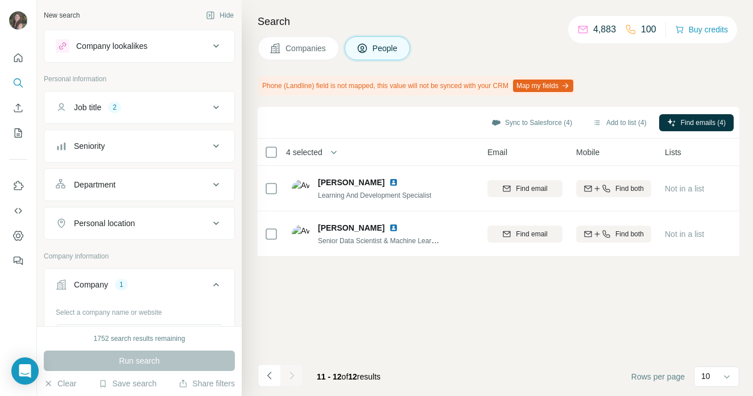
scroll to position [0, 96]
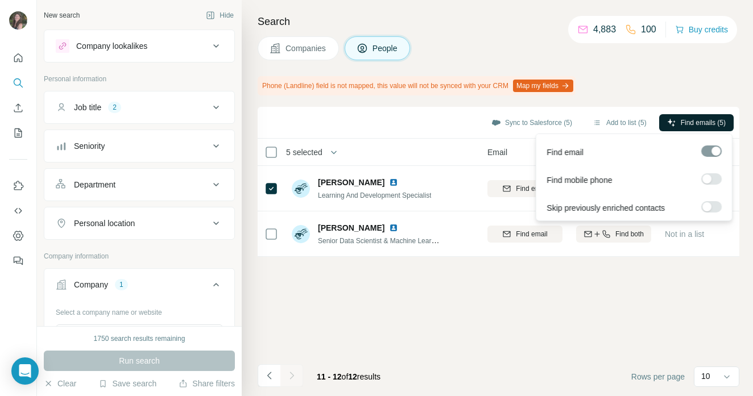
click at [706, 124] on span "Find emails (5)" at bounding box center [703, 123] width 45 height 10
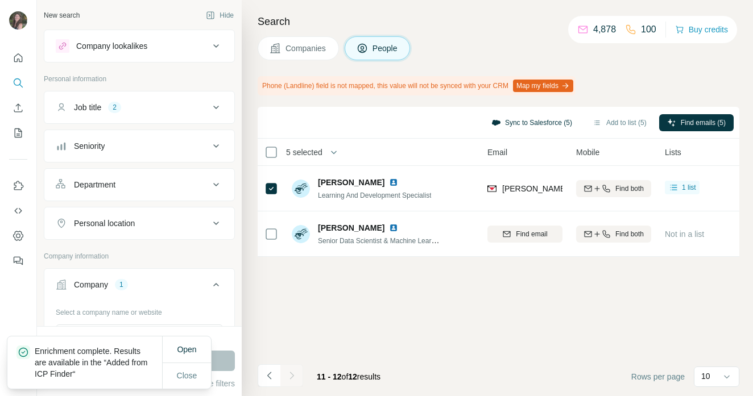
click at [507, 120] on button "Sync to Salesforce (5)" at bounding box center [532, 122] width 97 height 17
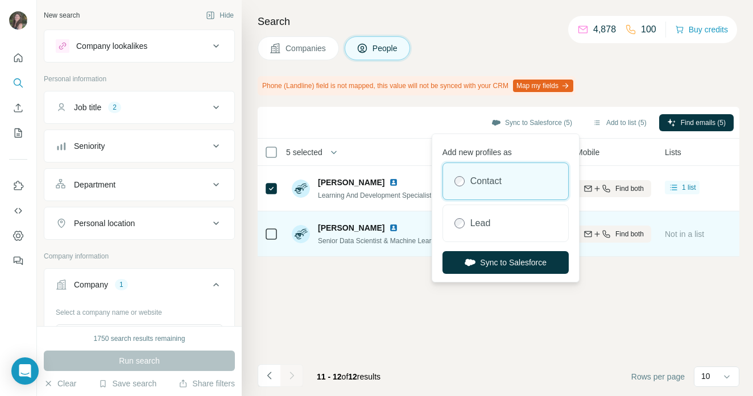
drag, startPoint x: 498, startPoint y: 263, endPoint x: 427, endPoint y: 243, distance: 74.0
click at [498, 263] on button "Sync to Salesforce" at bounding box center [506, 262] width 126 height 23
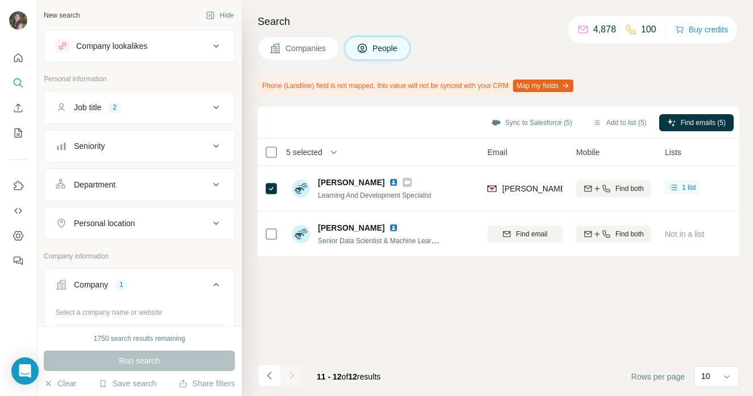
drag, startPoint x: 300, startPoint y: 45, endPoint x: 294, endPoint y: 51, distance: 8.5
click at [300, 45] on span "Companies" at bounding box center [307, 48] width 42 height 11
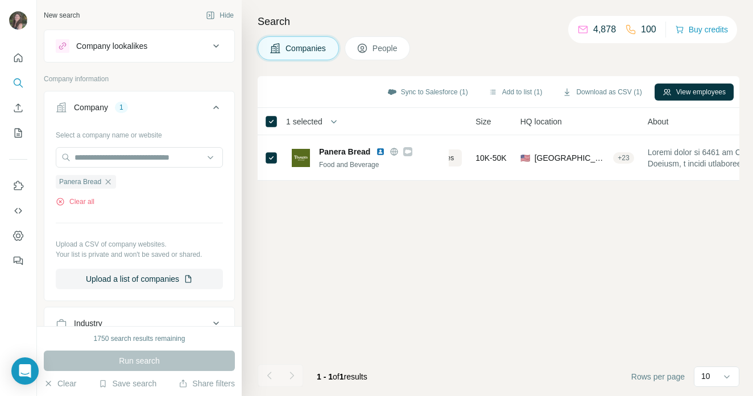
click at [111, 180] on icon "button" at bounding box center [108, 181] width 9 height 9
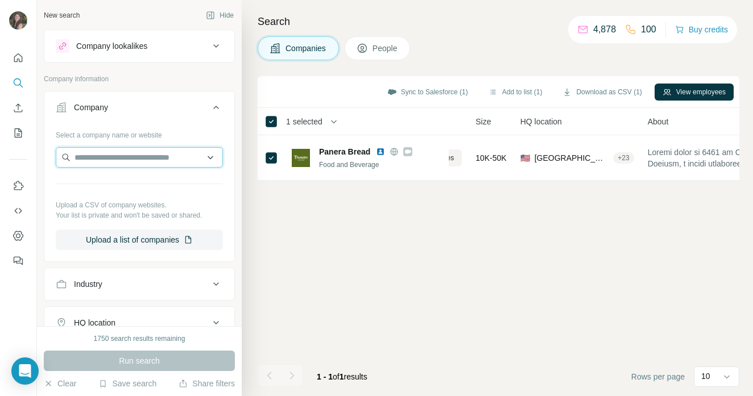
click at [111, 159] on input "text" at bounding box center [139, 157] width 167 height 20
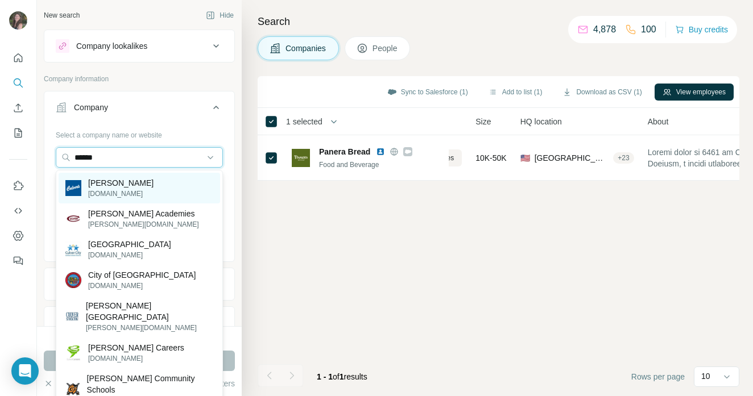
type input "******"
click at [147, 189] on div "[PERSON_NAME] [DOMAIN_NAME]" at bounding box center [140, 188] width 162 height 31
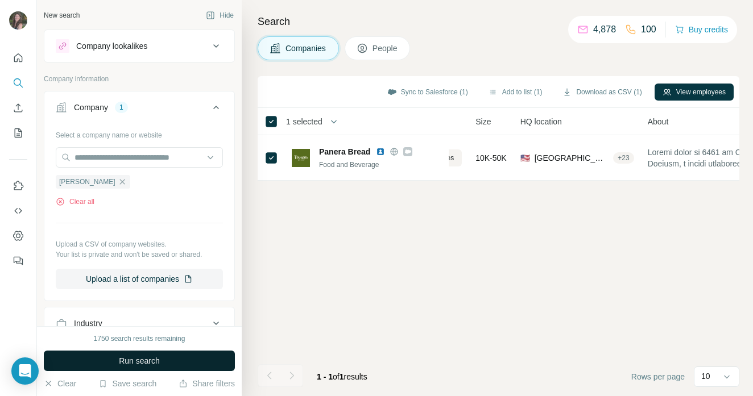
click at [146, 358] on span "Run search" at bounding box center [139, 361] width 41 height 11
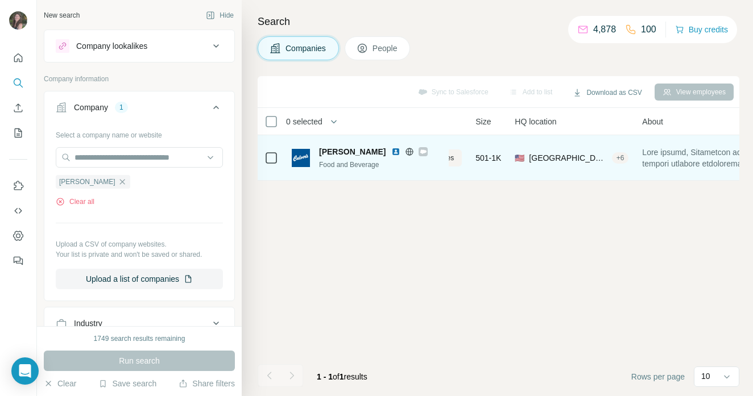
click at [278, 160] on td at bounding box center [271, 158] width 27 height 46
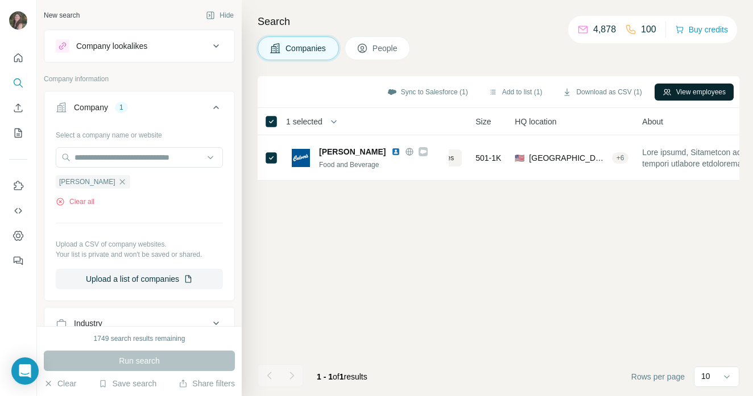
click at [693, 89] on button "View employees" at bounding box center [694, 92] width 79 height 17
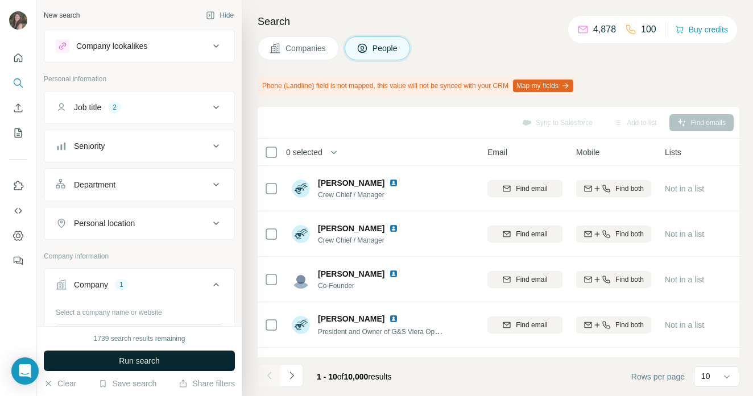
click at [144, 362] on span "Run search" at bounding box center [139, 361] width 41 height 11
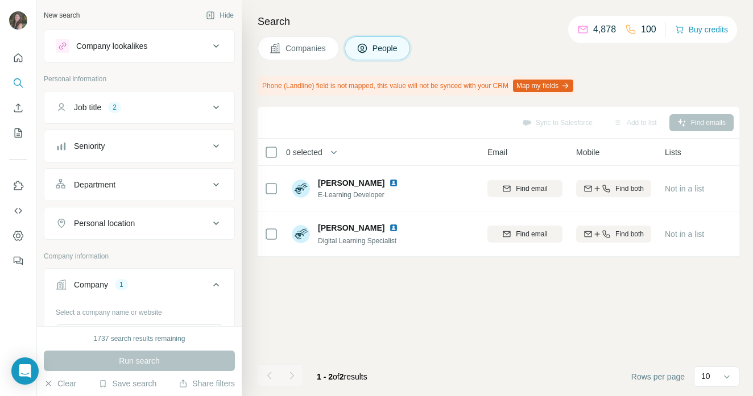
click at [302, 49] on span "Companies" at bounding box center [307, 48] width 42 height 11
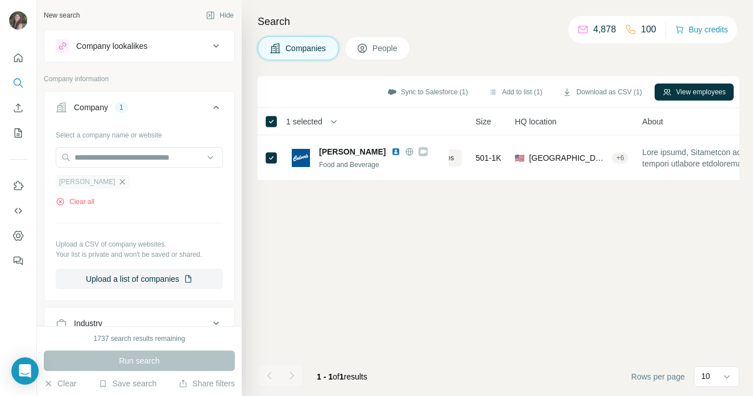
click at [118, 183] on icon "button" at bounding box center [122, 181] width 9 height 9
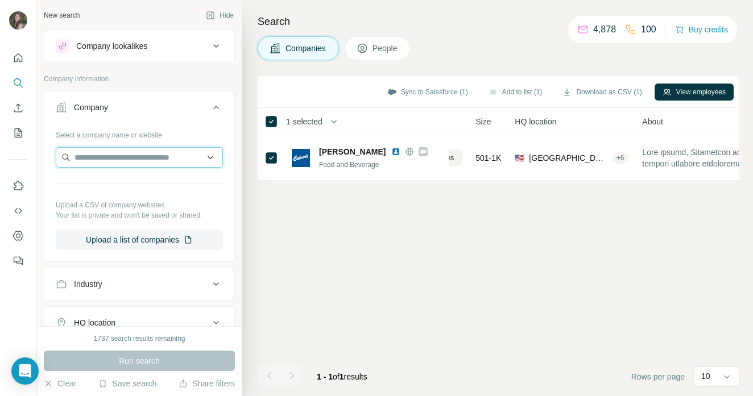
click at [101, 150] on input "text" at bounding box center [139, 157] width 167 height 20
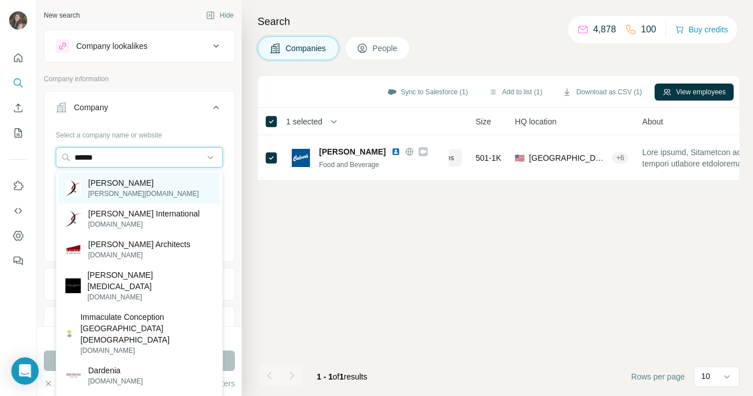
type input "******"
click at [147, 189] on div "Darden [DOMAIN_NAME]" at bounding box center [140, 188] width 162 height 31
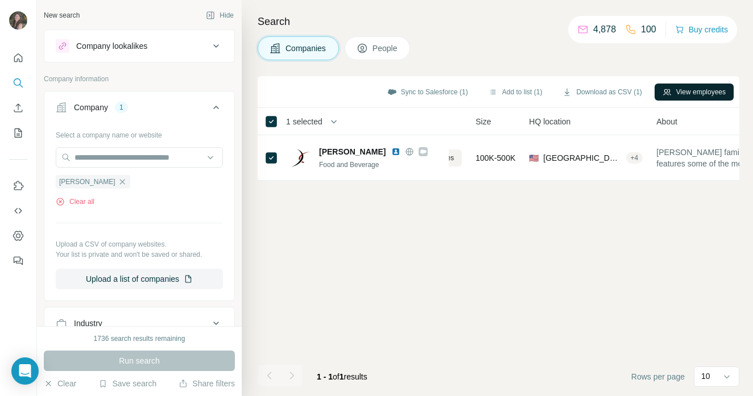
click at [705, 89] on button "View employees" at bounding box center [694, 92] width 79 height 17
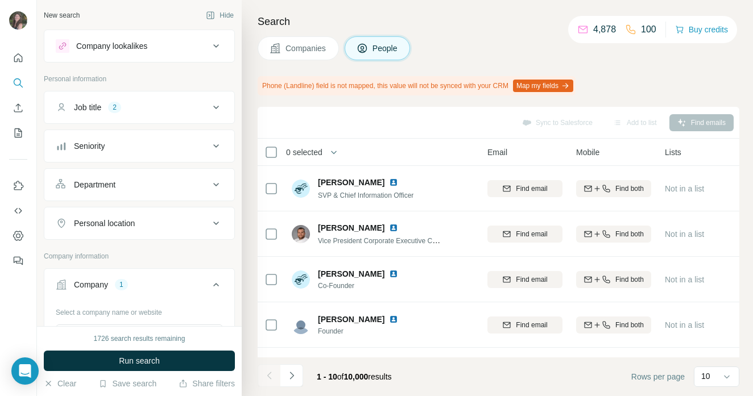
click at [149, 362] on span "Run search" at bounding box center [139, 361] width 41 height 11
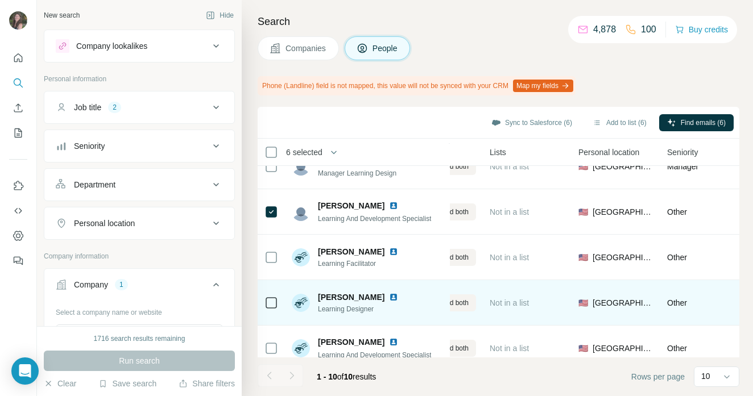
scroll to position [263, 271]
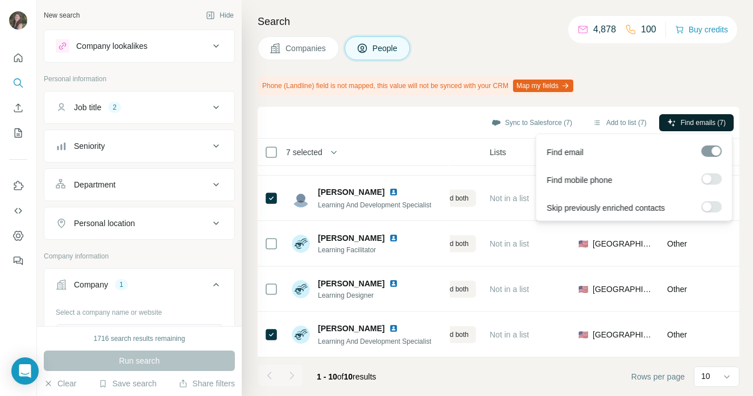
click at [705, 118] on span "Find emails (7)" at bounding box center [703, 123] width 45 height 10
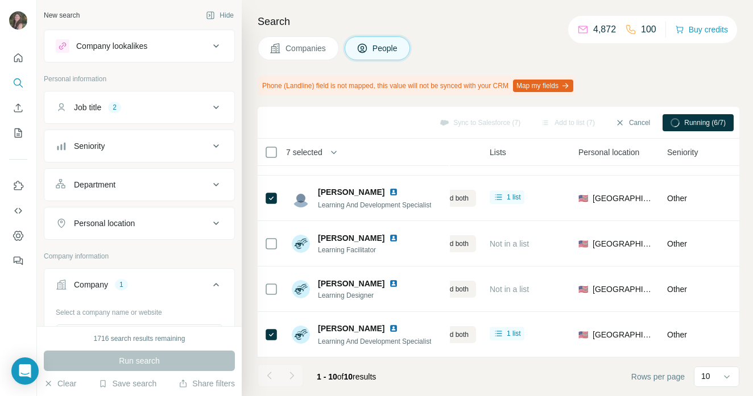
scroll to position [258, 271]
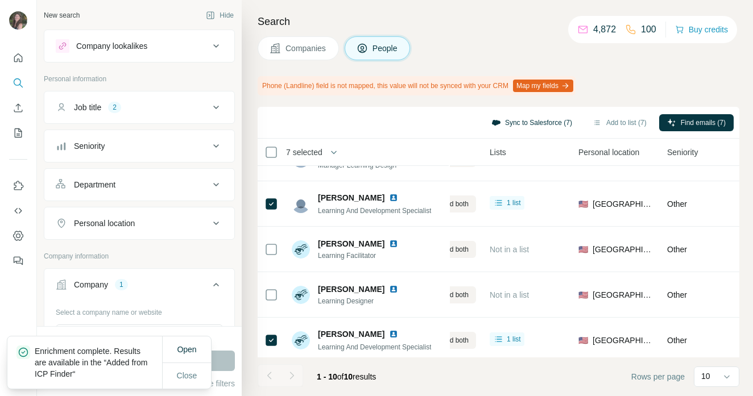
click at [537, 119] on button "Sync to Salesforce (7)" at bounding box center [532, 122] width 97 height 17
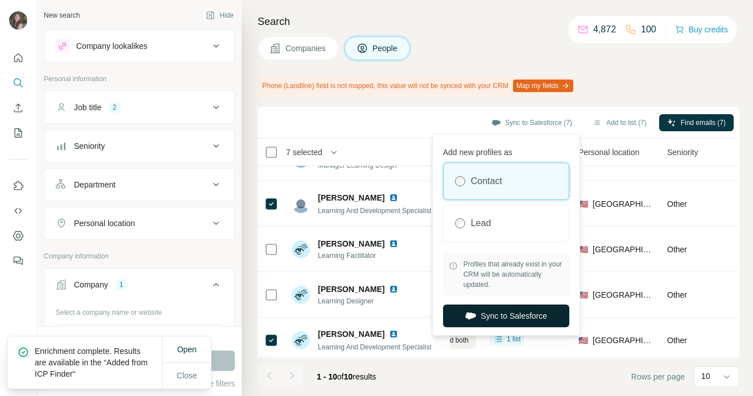
click at [542, 316] on button "Sync to Salesforce" at bounding box center [506, 316] width 126 height 23
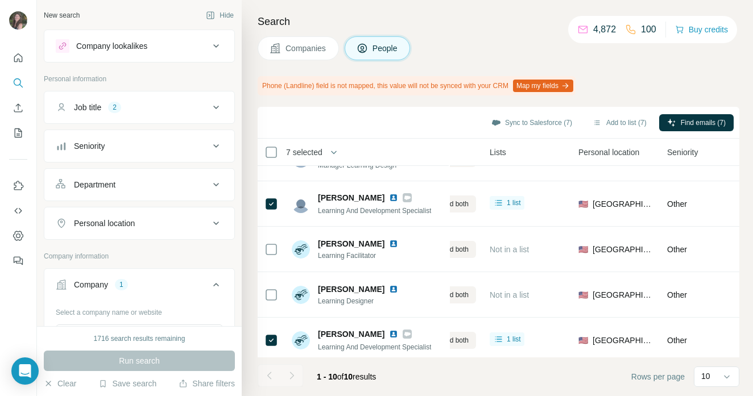
click at [318, 51] on span "Companies" at bounding box center [307, 48] width 42 height 11
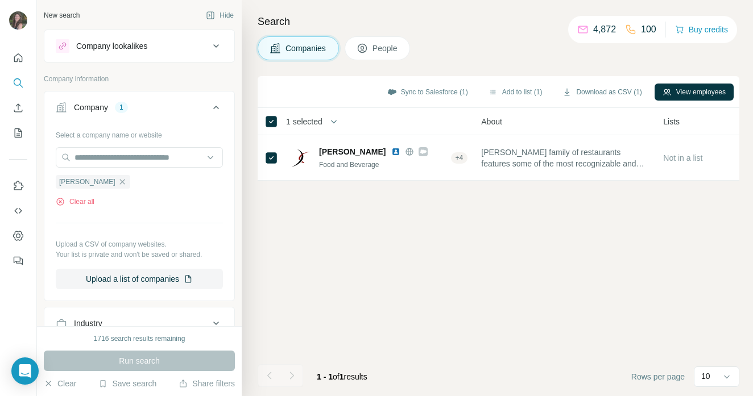
scroll to position [0, 271]
drag, startPoint x: 90, startPoint y: 183, endPoint x: 96, endPoint y: 173, distance: 10.7
click at [118, 182] on icon "button" at bounding box center [122, 181] width 9 height 9
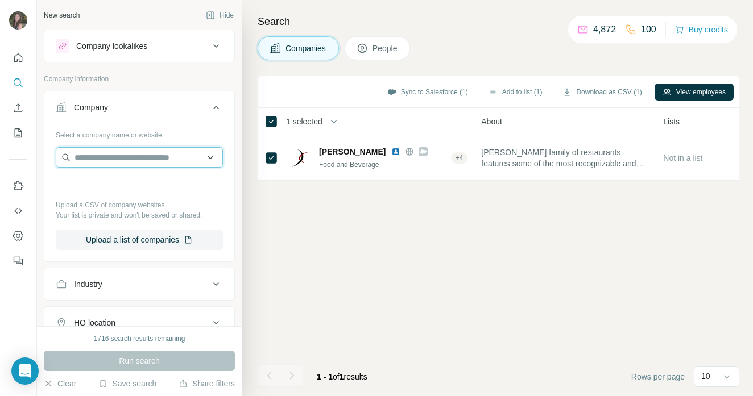
click at [101, 156] on input "text" at bounding box center [139, 157] width 167 height 20
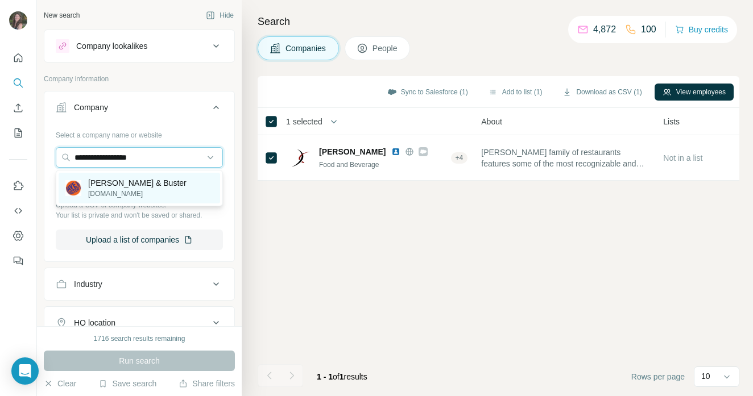
type input "**********"
click at [133, 191] on p "[DOMAIN_NAME]" at bounding box center [137, 194] width 98 height 10
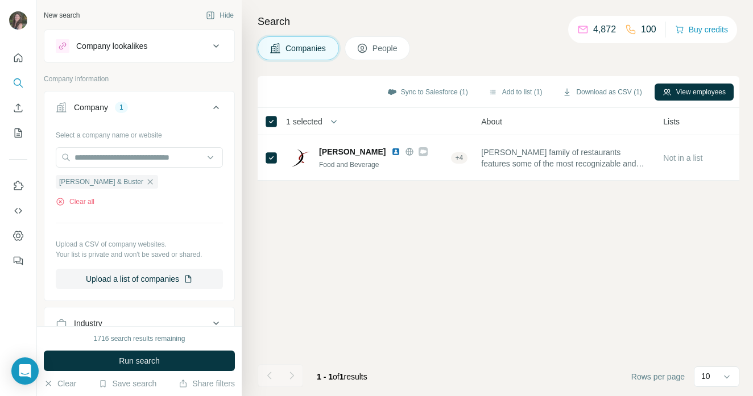
click at [183, 360] on button "Run search" at bounding box center [139, 361] width 191 height 20
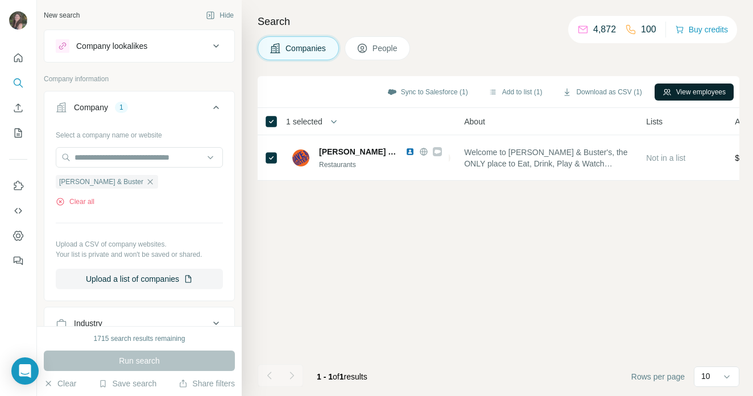
click at [682, 84] on button "View employees" at bounding box center [694, 92] width 79 height 17
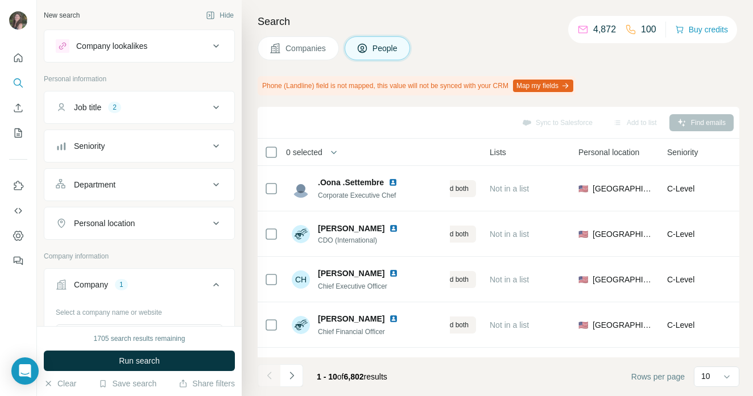
click at [161, 363] on button "Run search" at bounding box center [139, 361] width 191 height 20
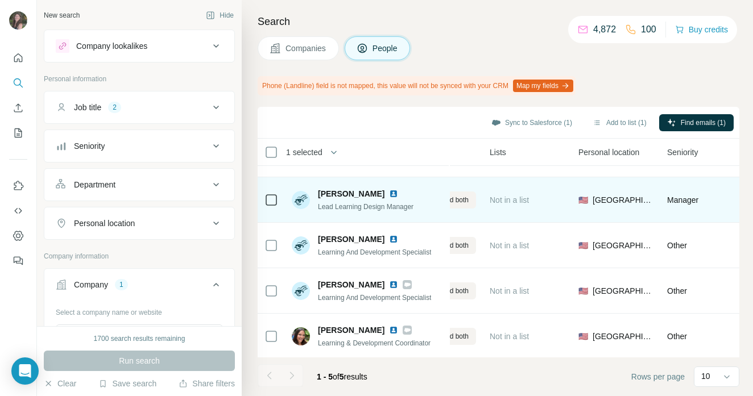
scroll to position [36, 271]
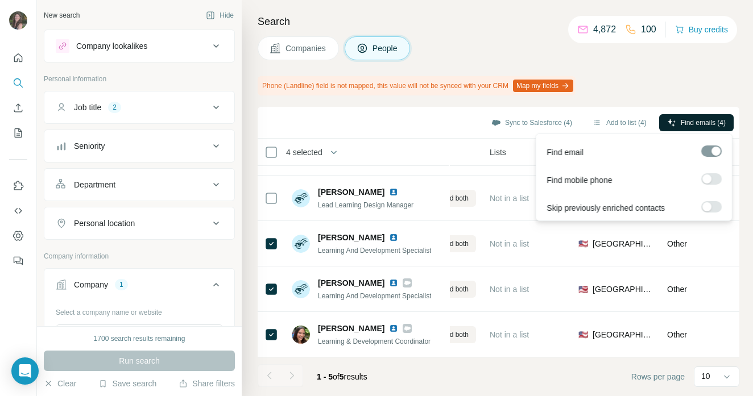
click at [716, 122] on span "Find emails (4)" at bounding box center [703, 123] width 45 height 10
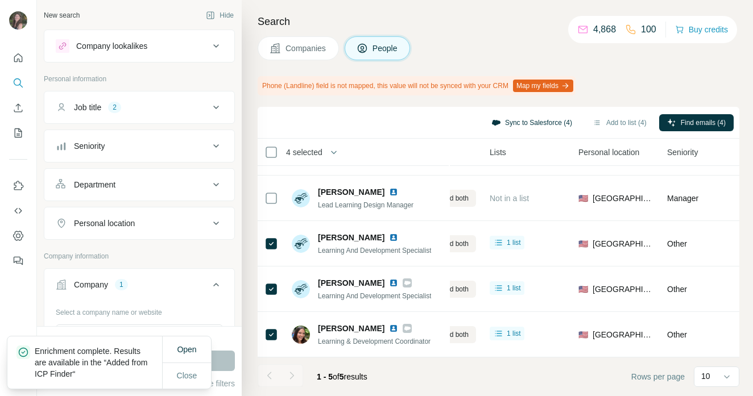
click at [509, 126] on button "Sync to Salesforce (4)" at bounding box center [532, 122] width 97 height 17
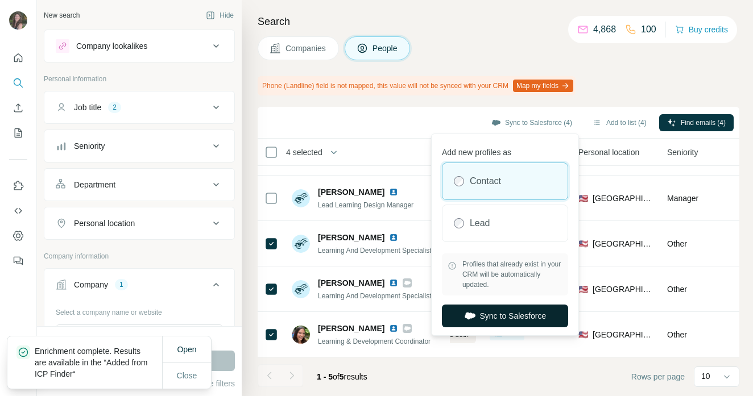
click at [541, 317] on button "Sync to Salesforce" at bounding box center [505, 316] width 126 height 23
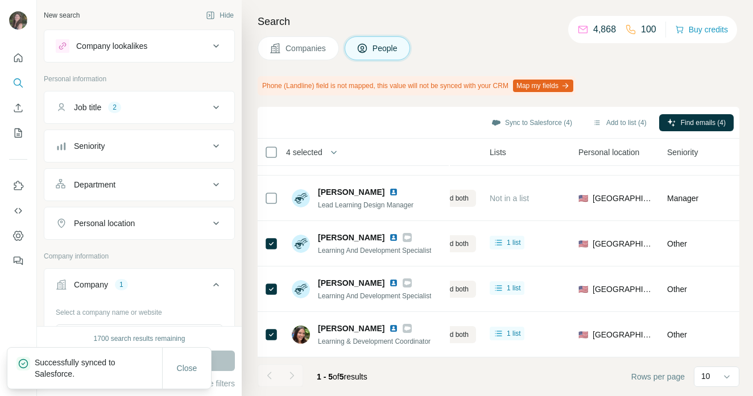
drag, startPoint x: 299, startPoint y: 43, endPoint x: 271, endPoint y: 70, distance: 38.6
click at [299, 43] on span "Companies" at bounding box center [307, 48] width 42 height 11
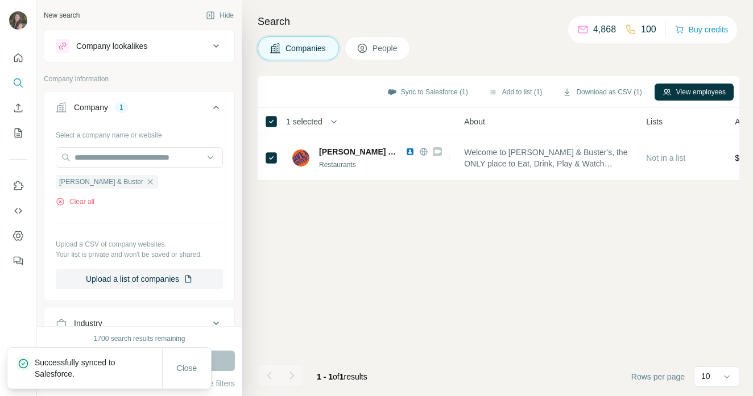
scroll to position [0, 271]
click at [146, 181] on icon "button" at bounding box center [150, 181] width 9 height 9
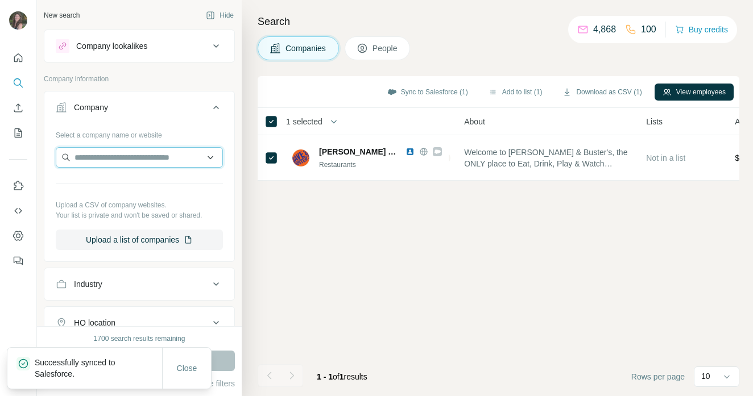
click at [111, 158] on input "text" at bounding box center [139, 157] width 167 height 20
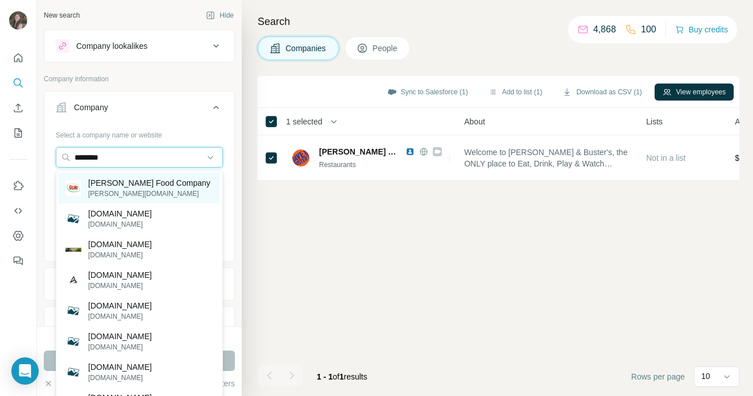
type input "********"
click at [119, 187] on p "[PERSON_NAME] Food Company" at bounding box center [149, 182] width 122 height 11
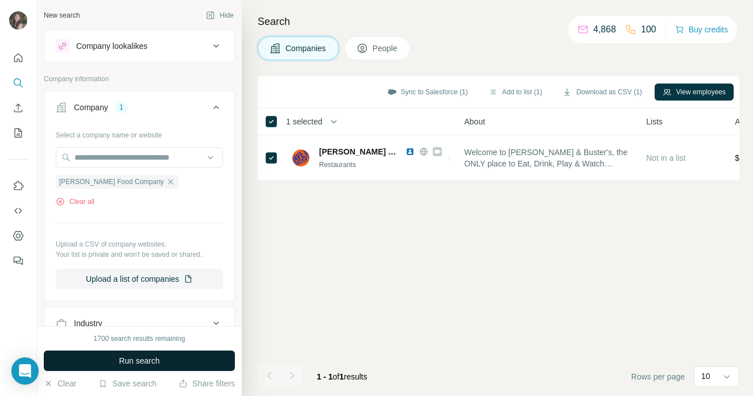
click at [148, 362] on span "Run search" at bounding box center [139, 361] width 41 height 11
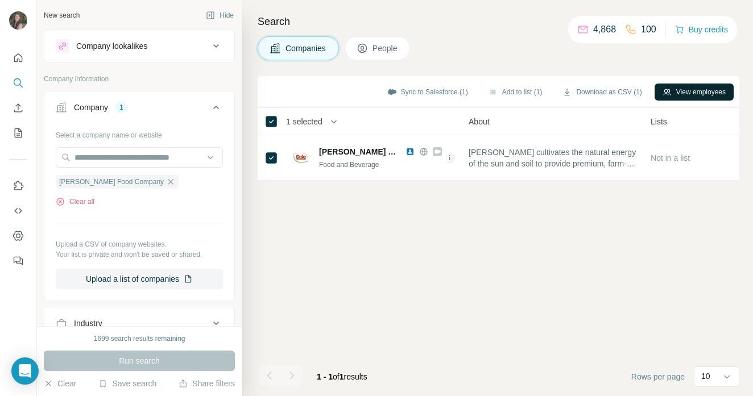
click at [695, 90] on button "View employees" at bounding box center [694, 92] width 79 height 17
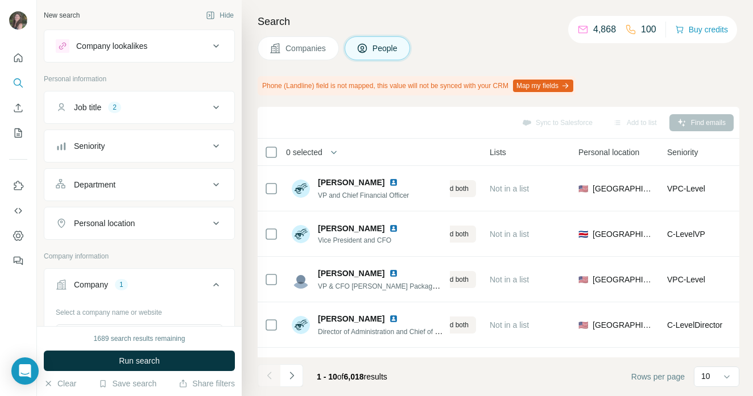
click at [144, 114] on button "Job title 2" at bounding box center [139, 107] width 190 height 27
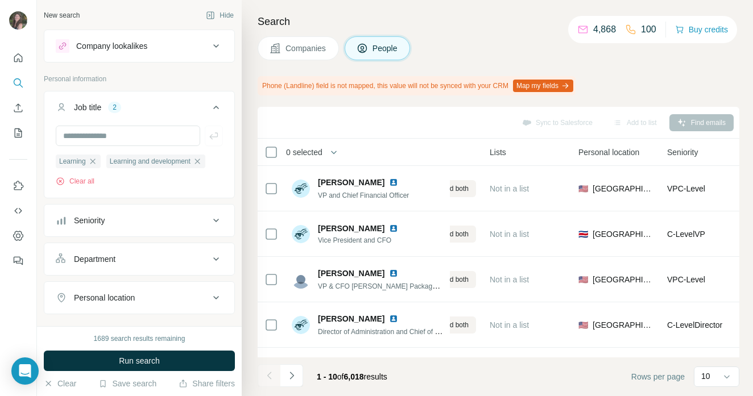
click at [139, 353] on button "Run search" at bounding box center [139, 361] width 191 height 20
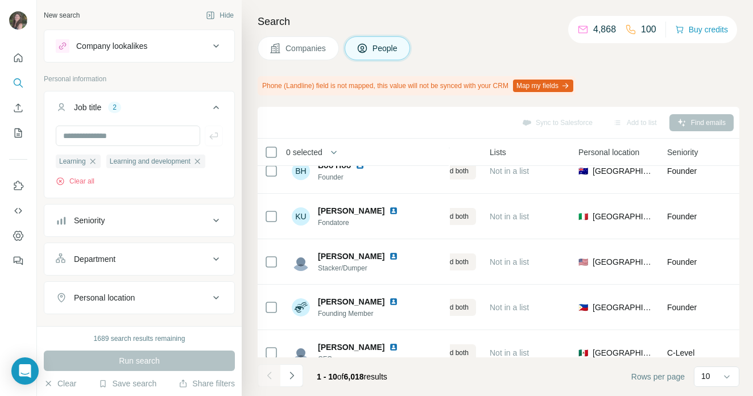
scroll to position [263, 271]
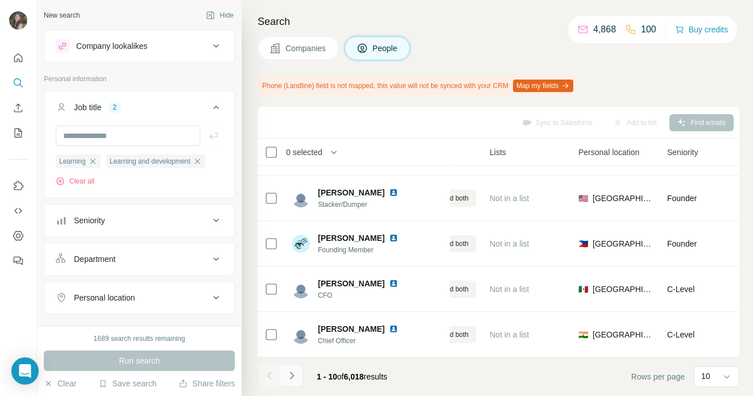
click at [299, 374] on button "Navigate to next page" at bounding box center [291, 376] width 23 height 23
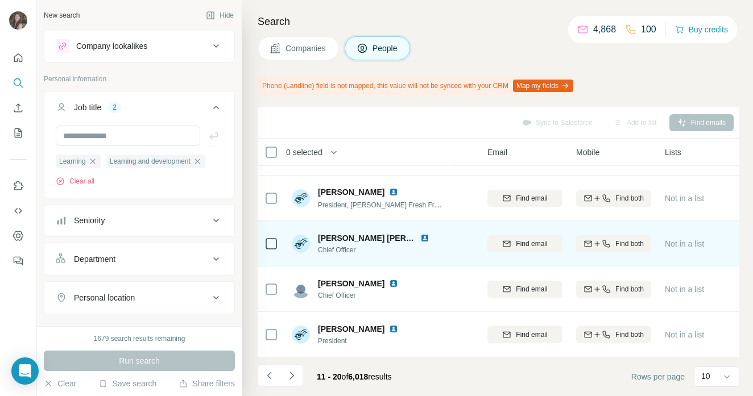
scroll to position [0, 96]
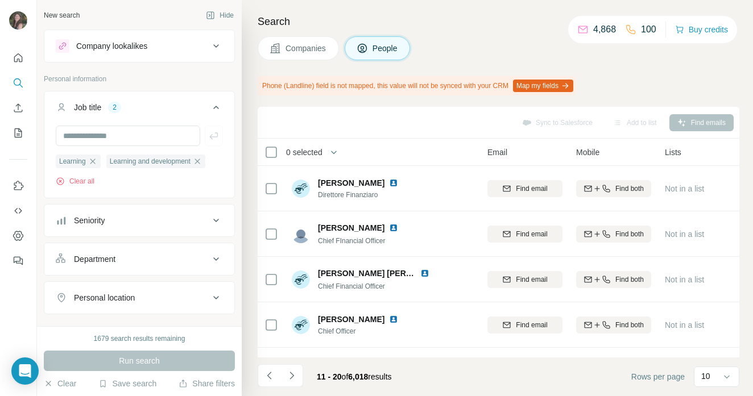
click at [288, 54] on button "Companies" at bounding box center [298, 48] width 81 height 24
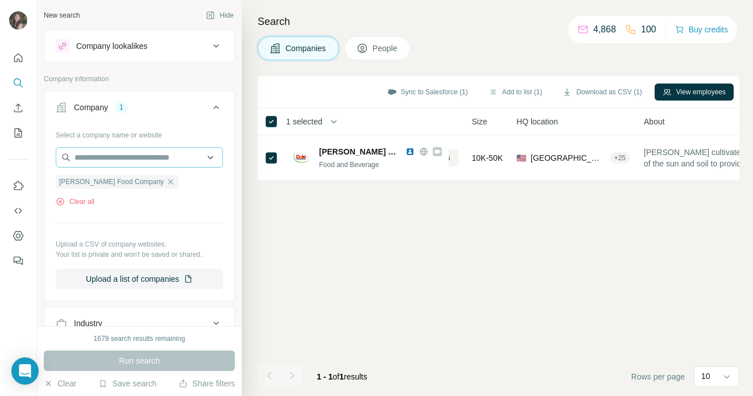
drag, startPoint x: 133, startPoint y: 182, endPoint x: 131, endPoint y: 160, distance: 21.7
click at [166, 181] on icon "button" at bounding box center [170, 181] width 9 height 9
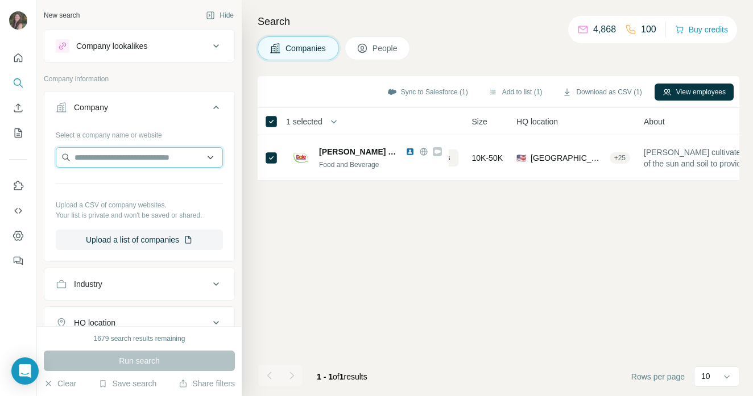
click at [130, 151] on input "text" at bounding box center [139, 157] width 167 height 20
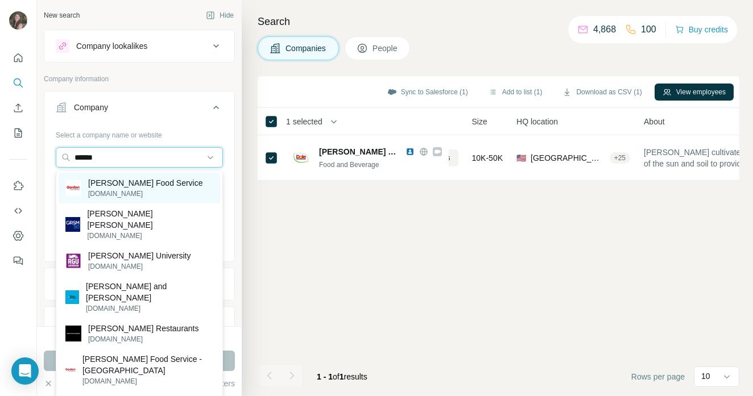
type input "******"
click at [108, 189] on p "[DOMAIN_NAME]" at bounding box center [145, 194] width 115 height 10
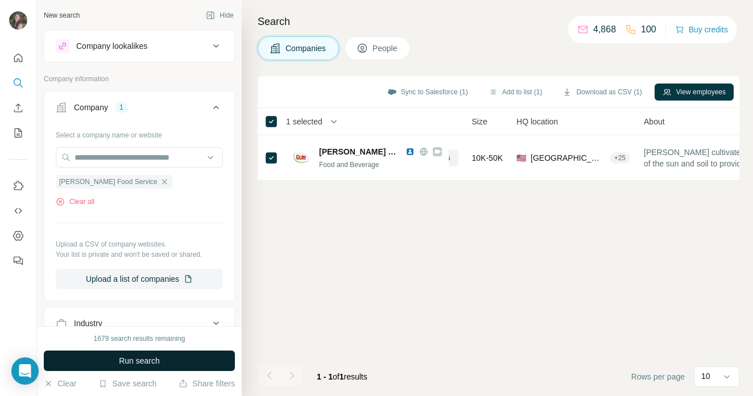
click at [131, 365] on span "Run search" at bounding box center [139, 361] width 41 height 11
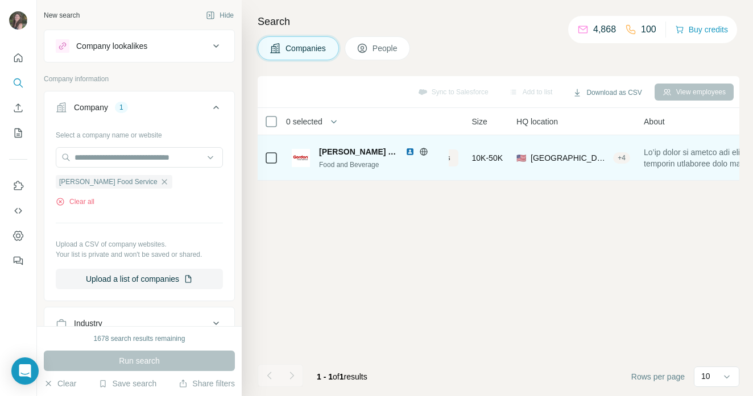
click at [264, 160] on td at bounding box center [271, 158] width 27 height 46
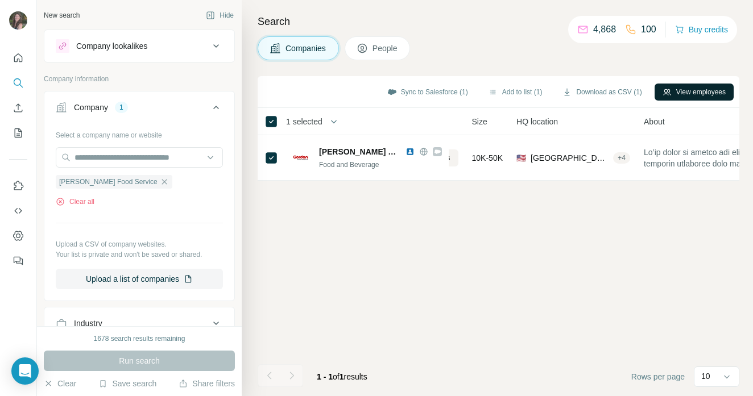
click at [704, 93] on button "View employees" at bounding box center [694, 92] width 79 height 17
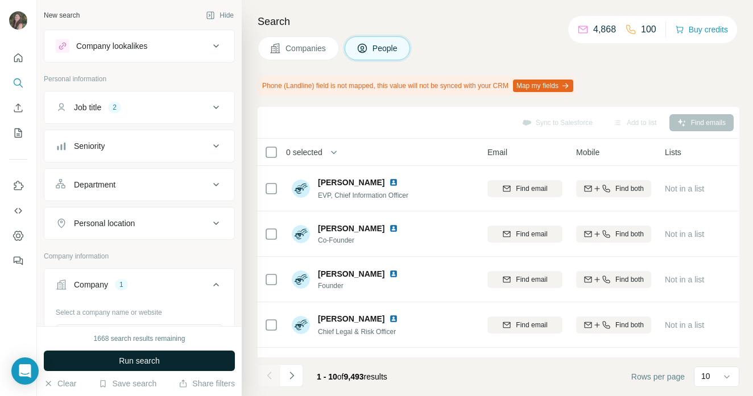
drag, startPoint x: 144, startPoint y: 355, endPoint x: 144, endPoint y: 365, distance: 10.2
click at [144, 365] on span "Run search" at bounding box center [139, 361] width 41 height 11
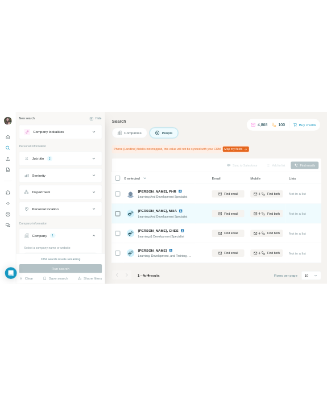
scroll to position [0, 373]
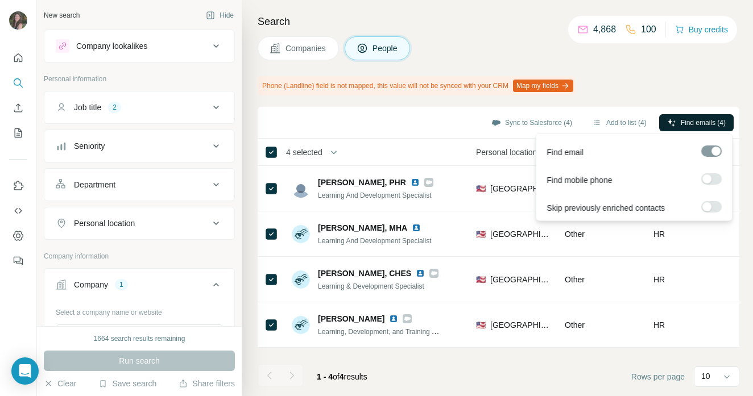
click at [683, 121] on span "Find emails (4)" at bounding box center [703, 123] width 45 height 10
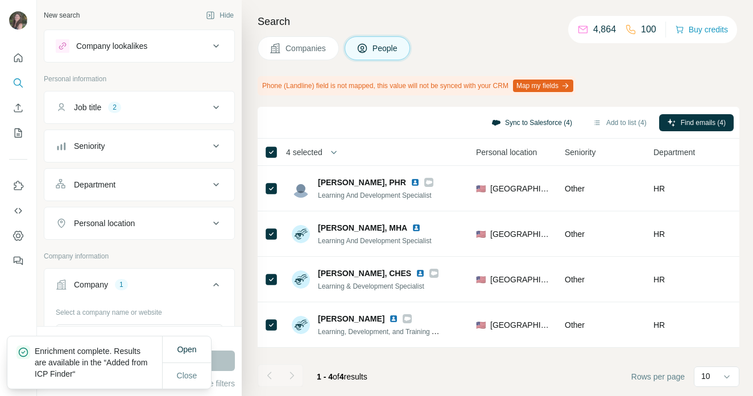
click at [506, 118] on button "Sync to Salesforce (4)" at bounding box center [532, 122] width 97 height 17
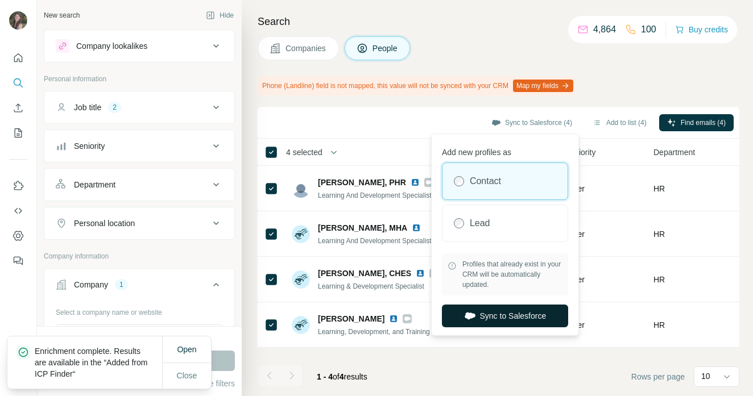
click at [525, 313] on button "Sync to Salesforce" at bounding box center [505, 316] width 126 height 23
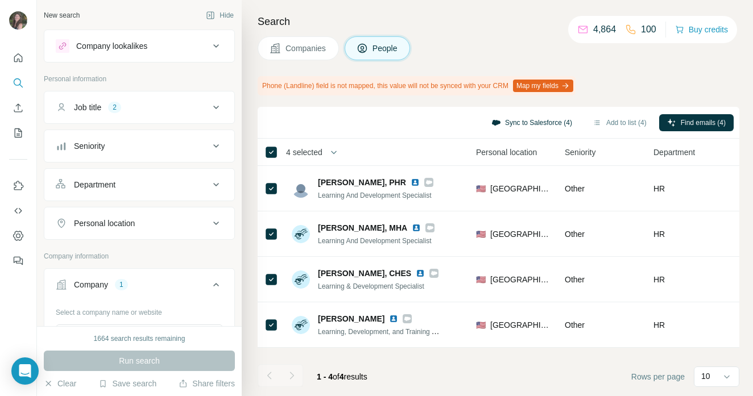
click at [504, 119] on button "Sync to Salesforce (4)" at bounding box center [532, 122] width 97 height 17
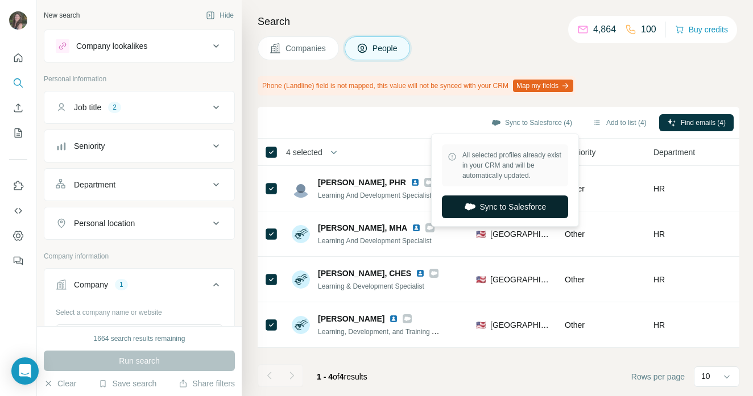
click at [519, 213] on button "Sync to Salesforce" at bounding box center [505, 207] width 126 height 23
